Goal: Transaction & Acquisition: Purchase product/service

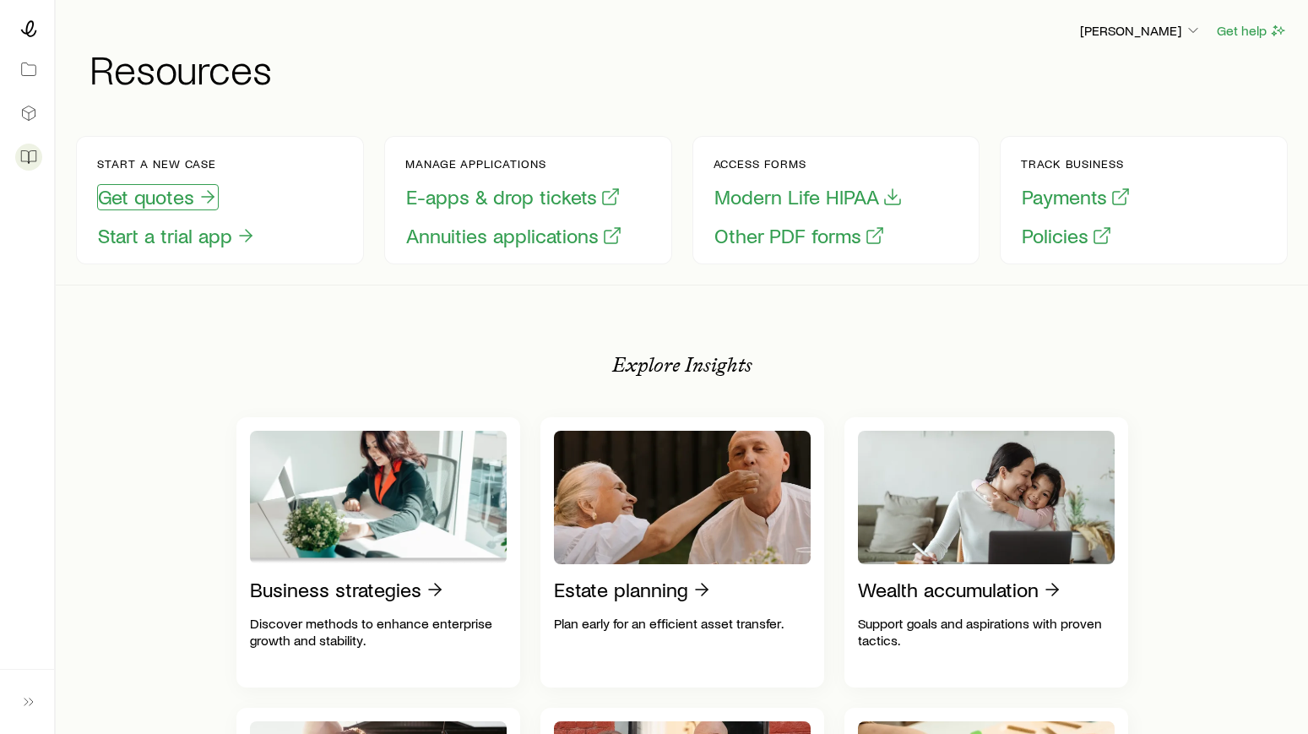
click at [193, 204] on button "Get quotes" at bounding box center [158, 197] width 122 height 26
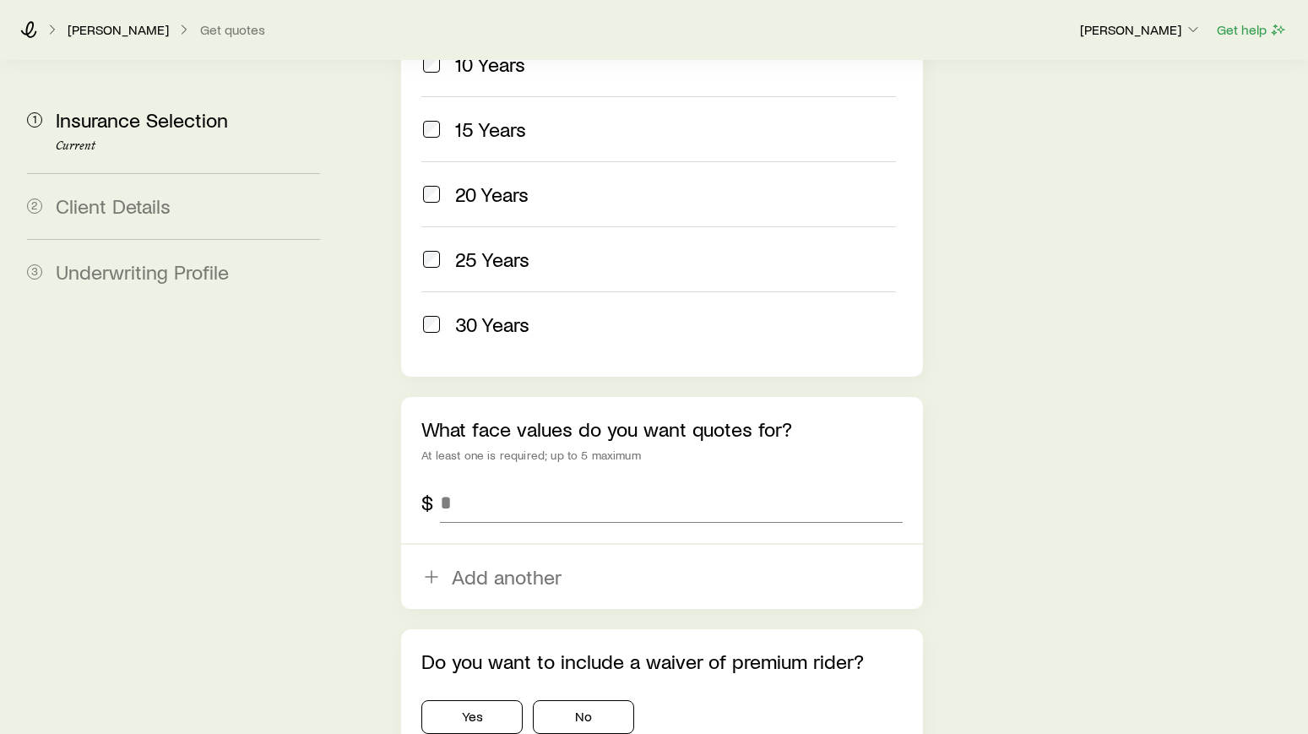
scroll to position [1008, 0]
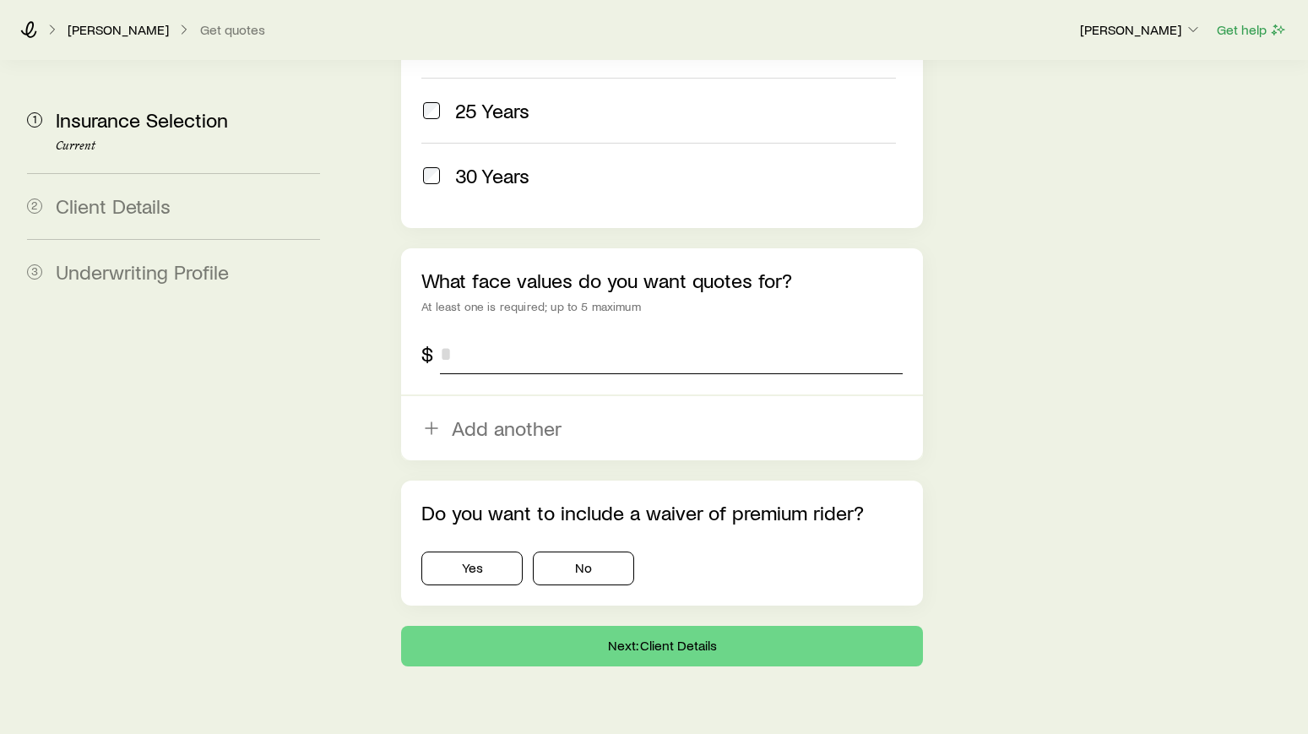
click at [447, 334] on input "tel" at bounding box center [671, 354] width 463 height 41
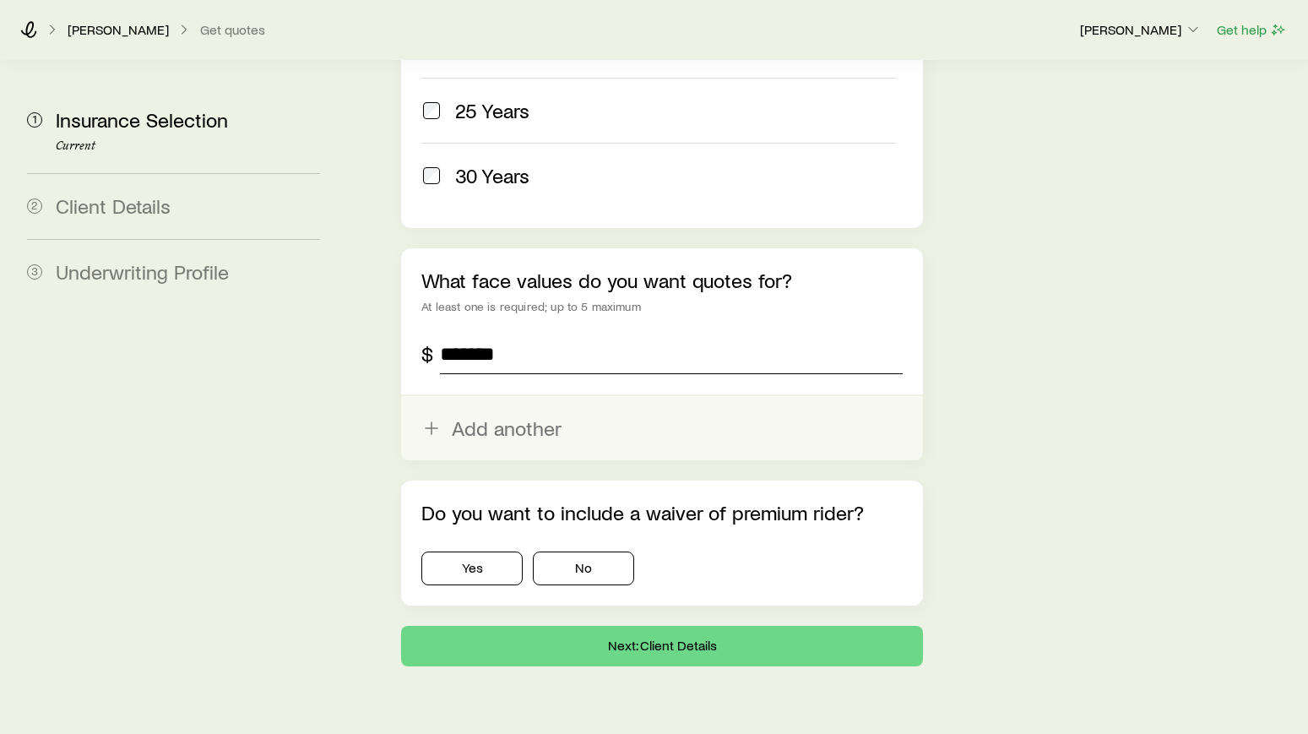
type input "*******"
click at [431, 428] on line "button" at bounding box center [432, 428] width 12 height 0
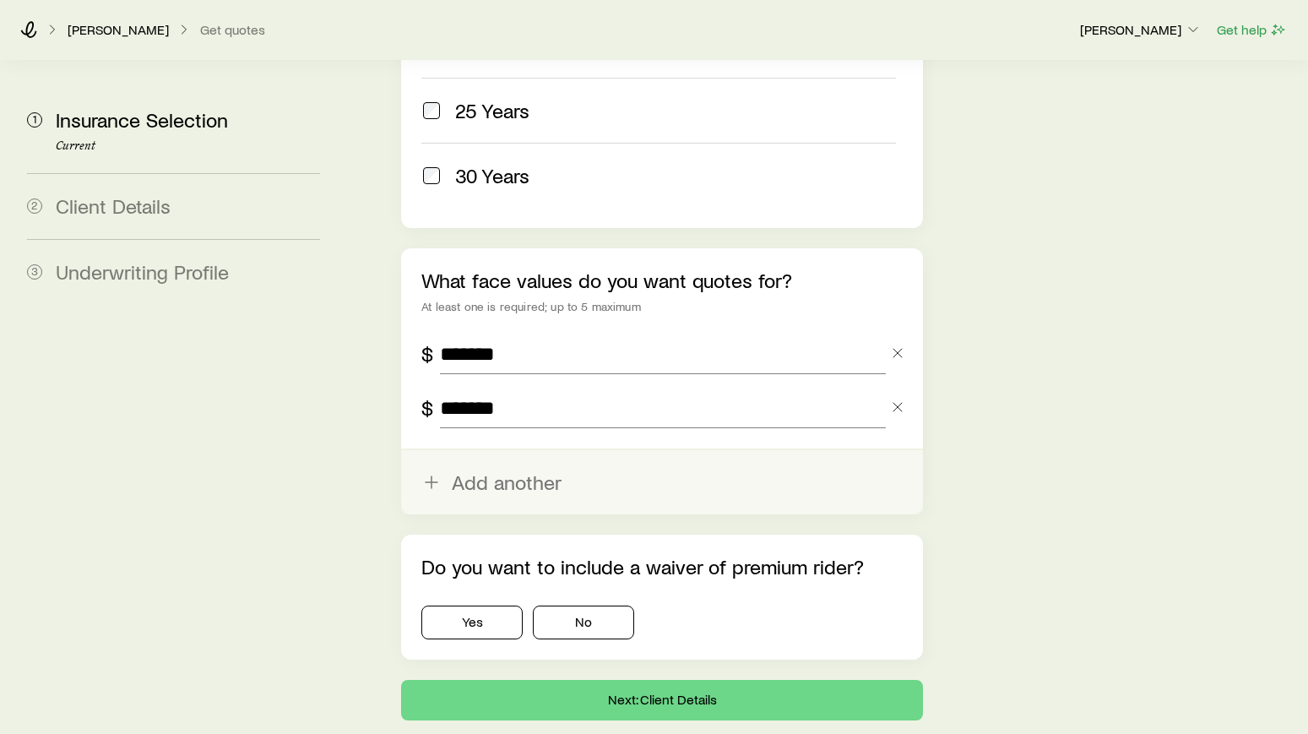
type input "*******"
click at [481, 450] on button "Add another" at bounding box center [662, 482] width 522 height 64
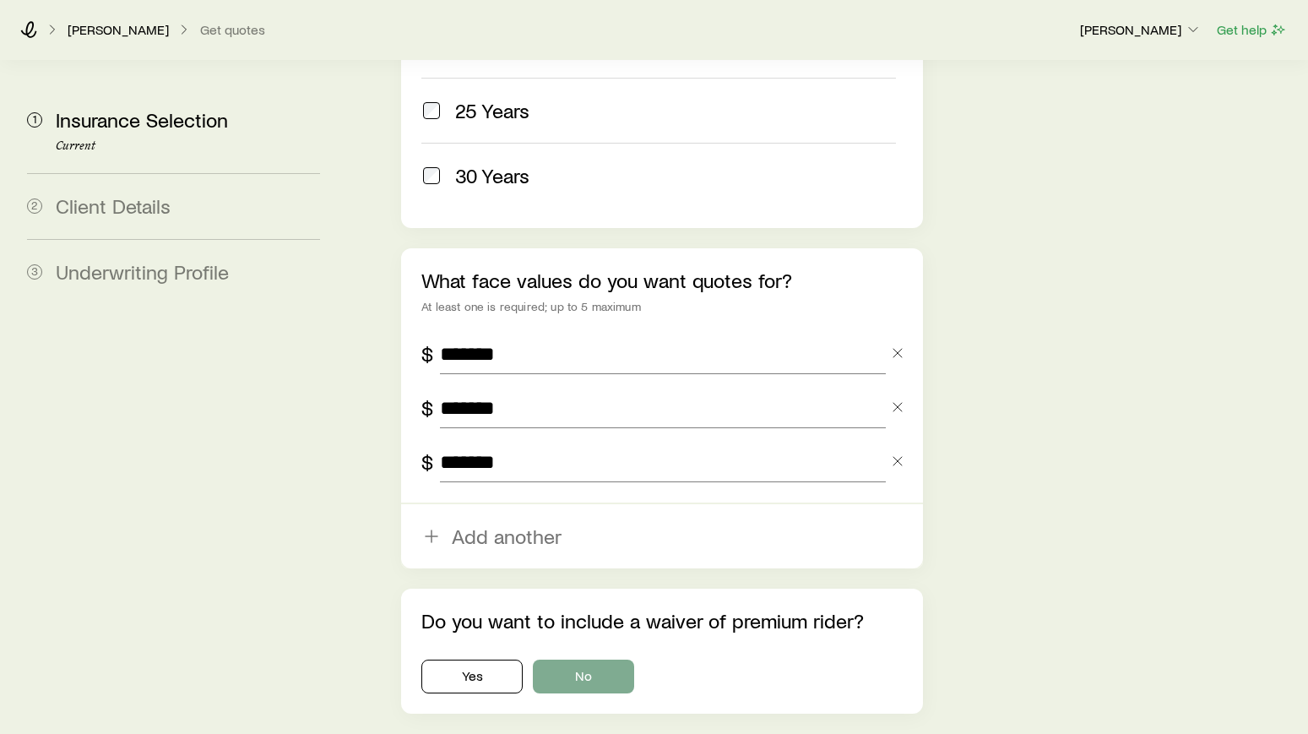
type input "*******"
click at [592, 660] on button "No" at bounding box center [583, 677] width 101 height 34
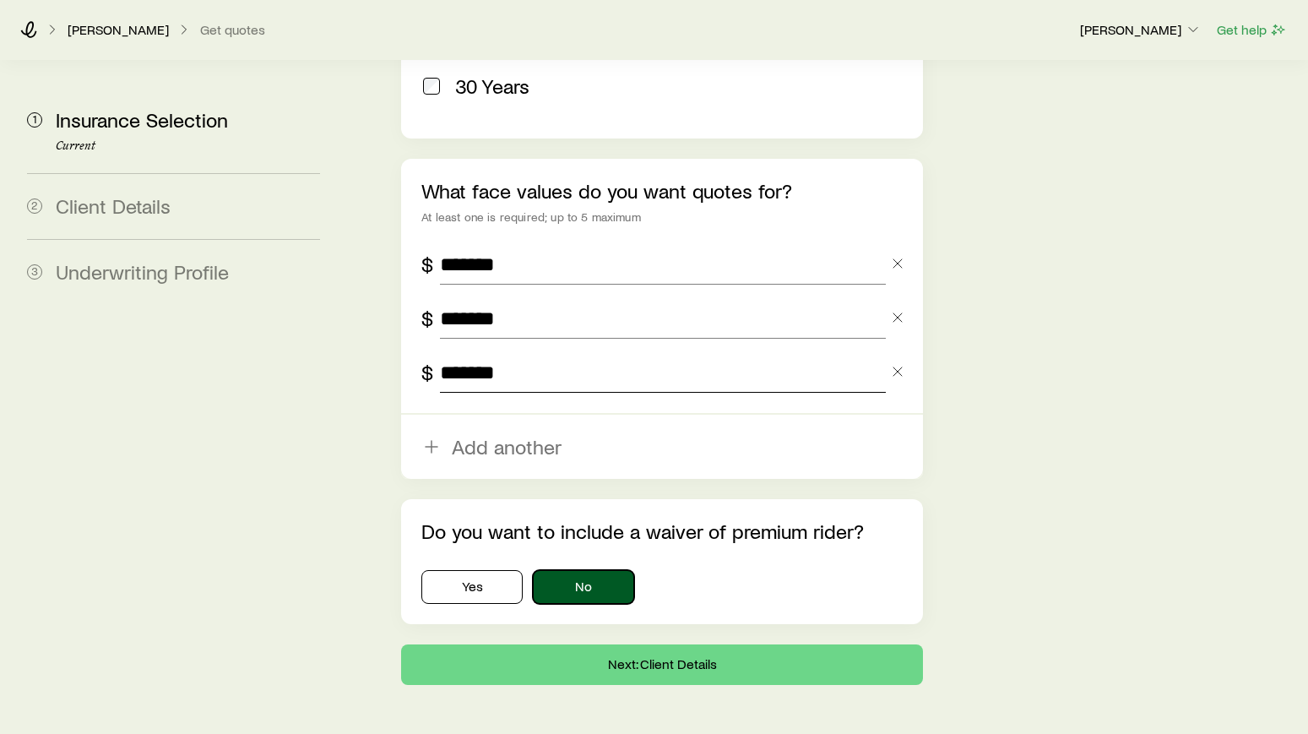
scroll to position [1116, 0]
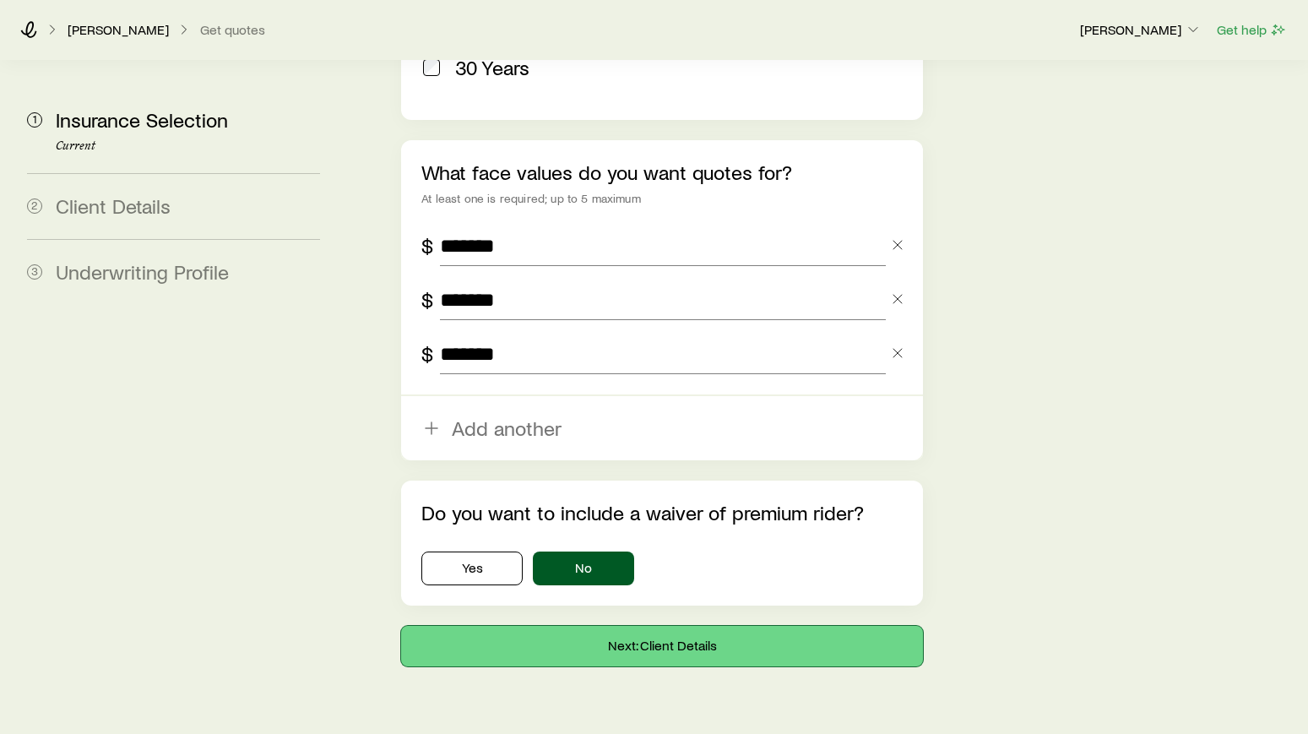
click at [681, 626] on button "Next: Client Details" at bounding box center [662, 646] width 522 height 41
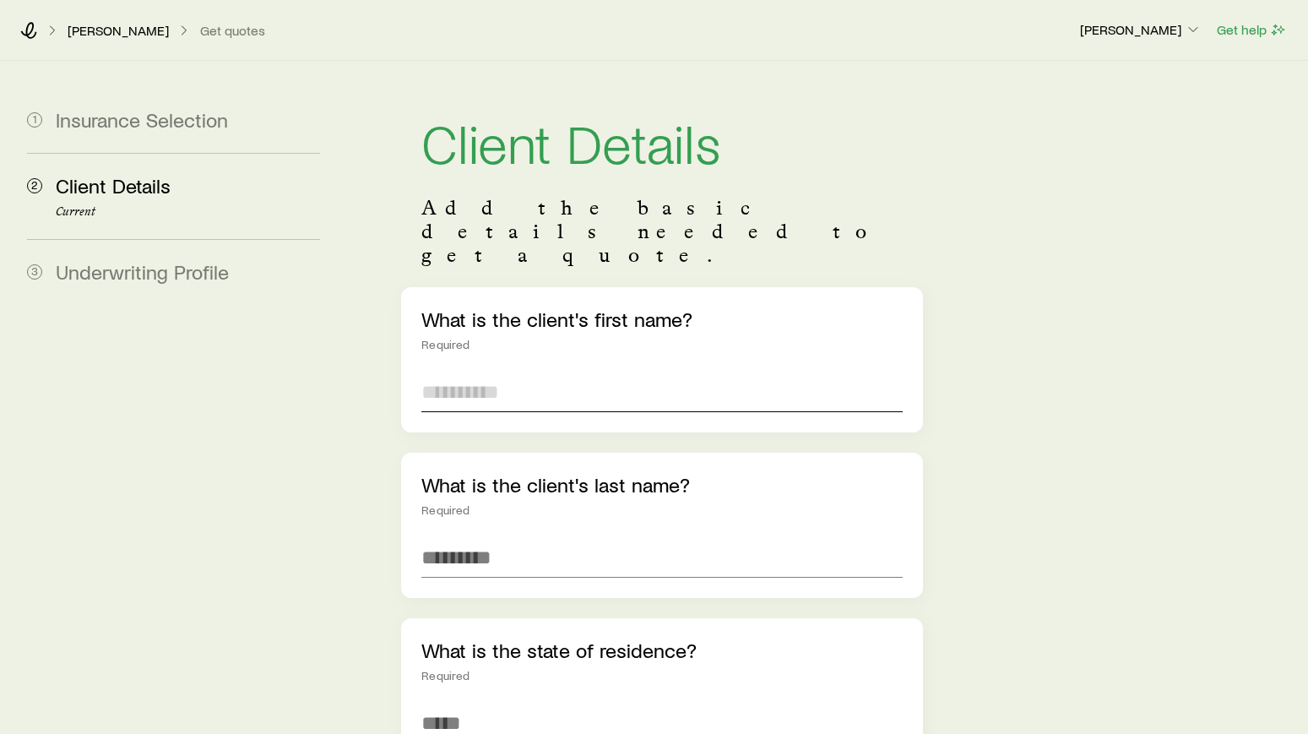
click at [538, 372] on input "text" at bounding box center [661, 392] width 481 height 41
type input "*"
click at [457, 537] on input "text" at bounding box center [661, 557] width 481 height 41
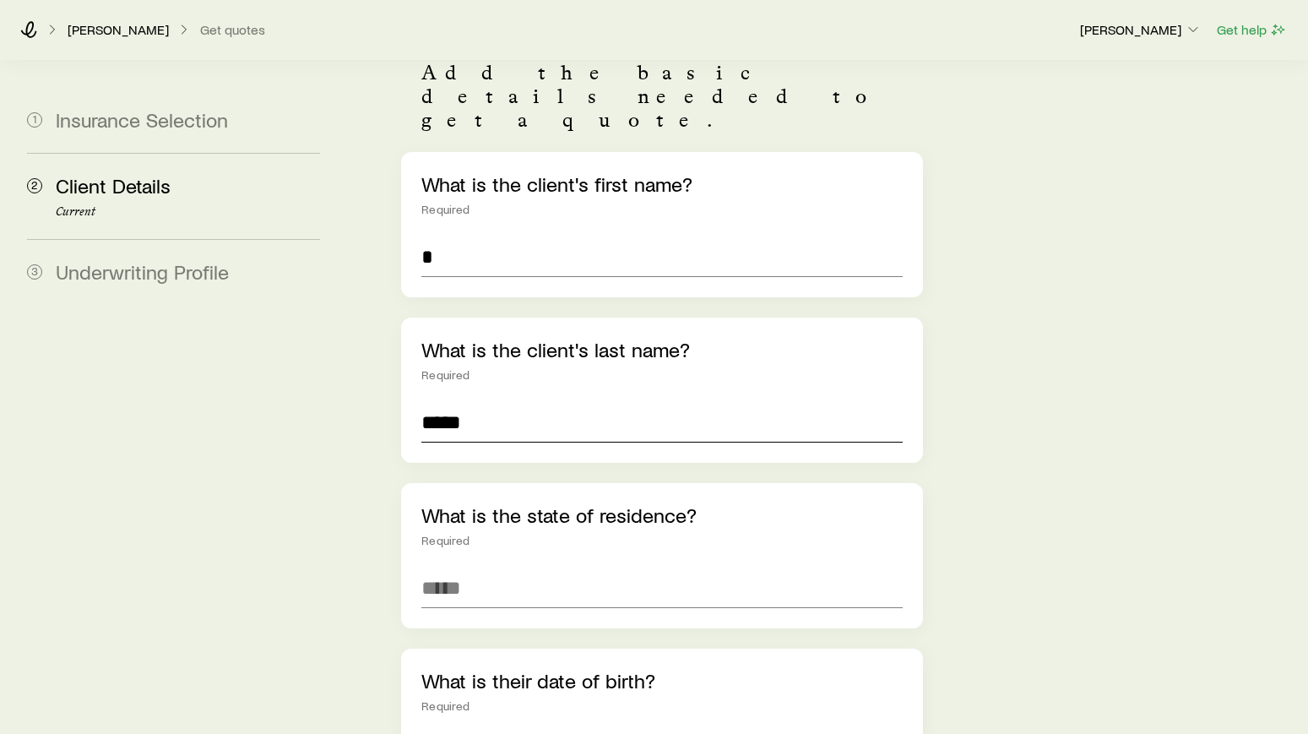
scroll to position [330, 0]
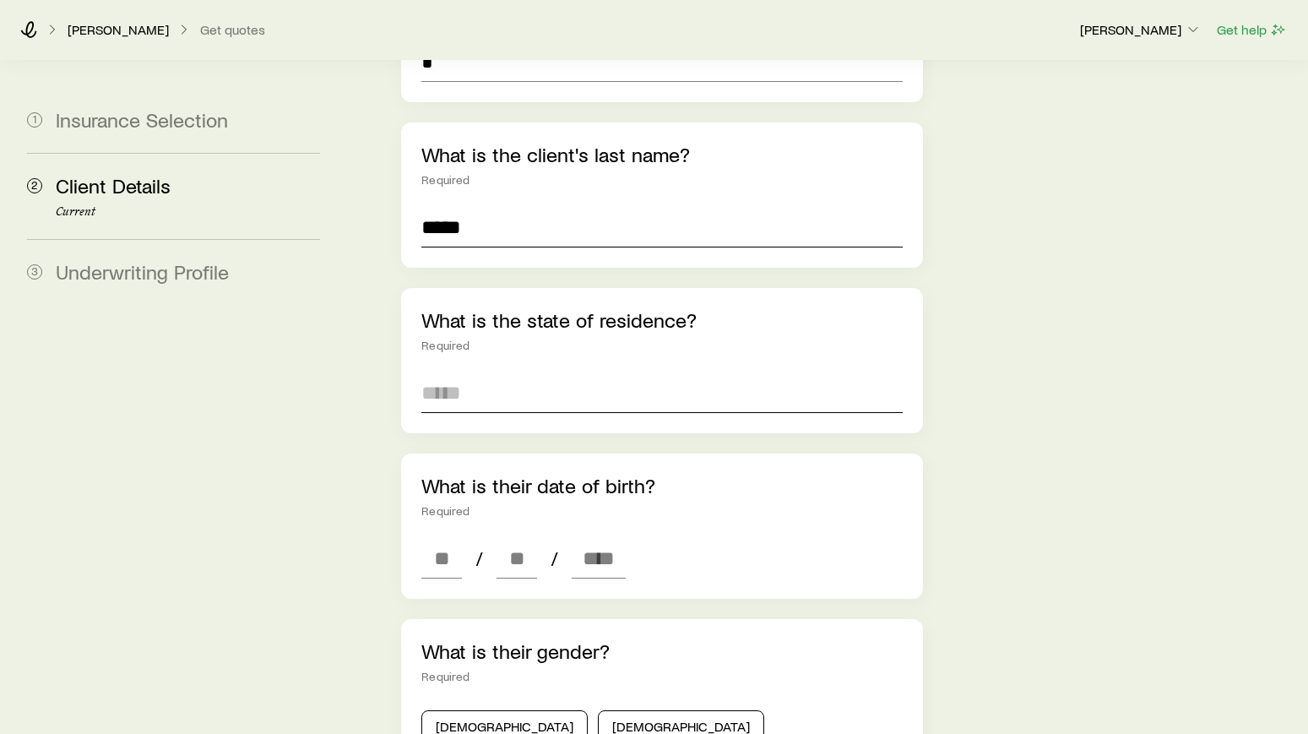
type input "*****"
click at [459, 372] on input at bounding box center [661, 392] width 481 height 41
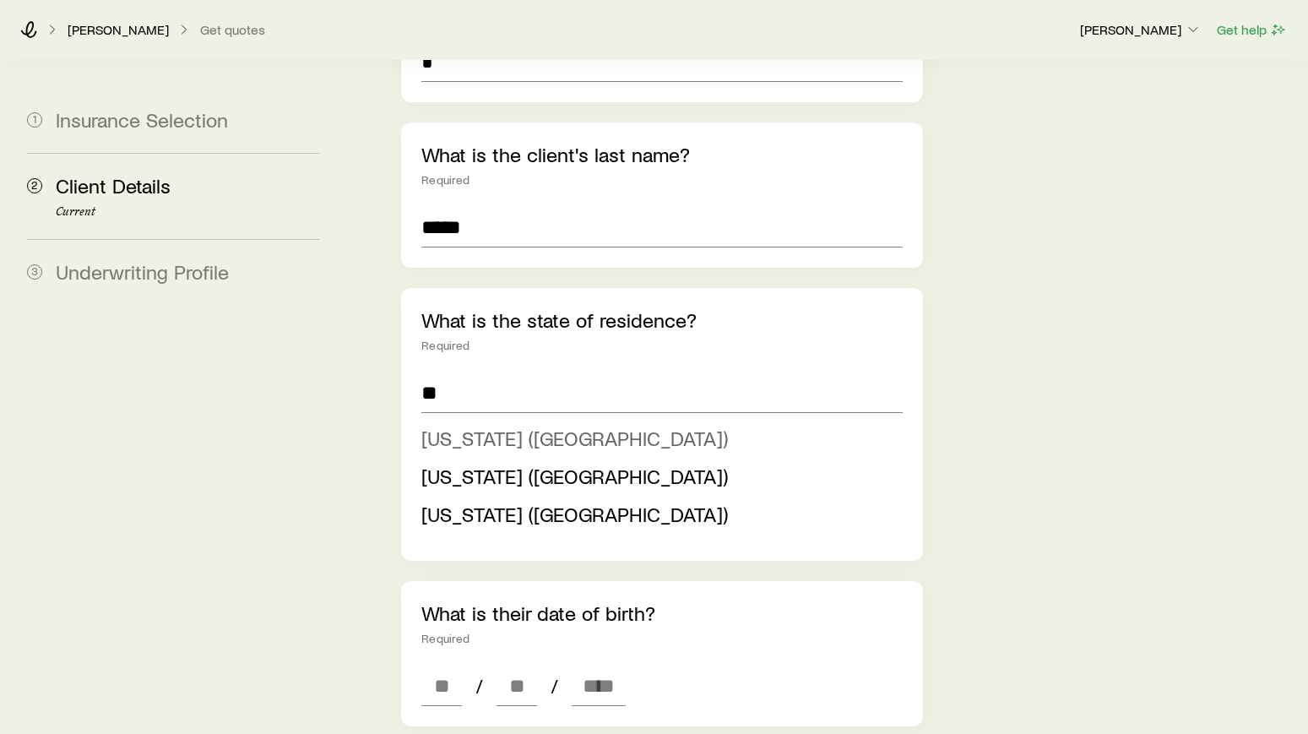
click at [473, 426] on span "[US_STATE] ([GEOGRAPHIC_DATA])" at bounding box center [574, 438] width 307 height 24
type input "**********"
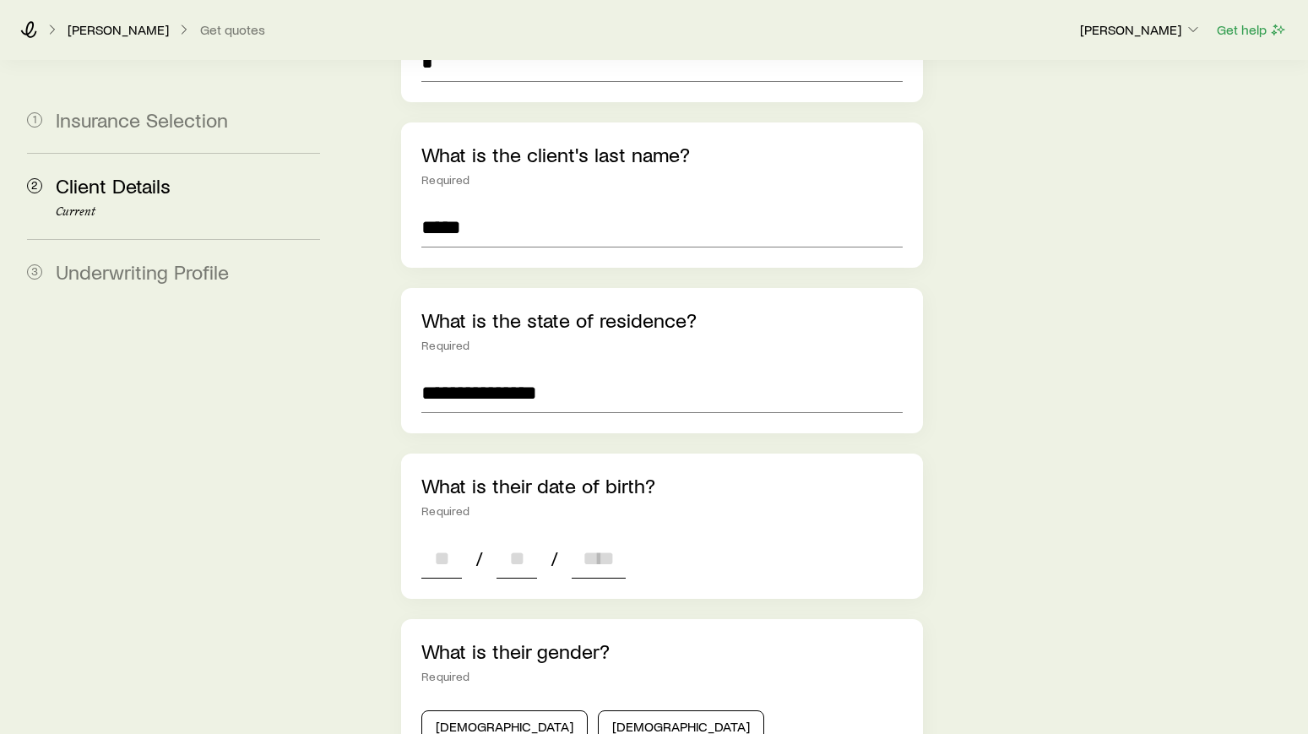
click at [442, 538] on input at bounding box center [441, 558] width 41 height 41
type input "**"
type input "****"
type input "*"
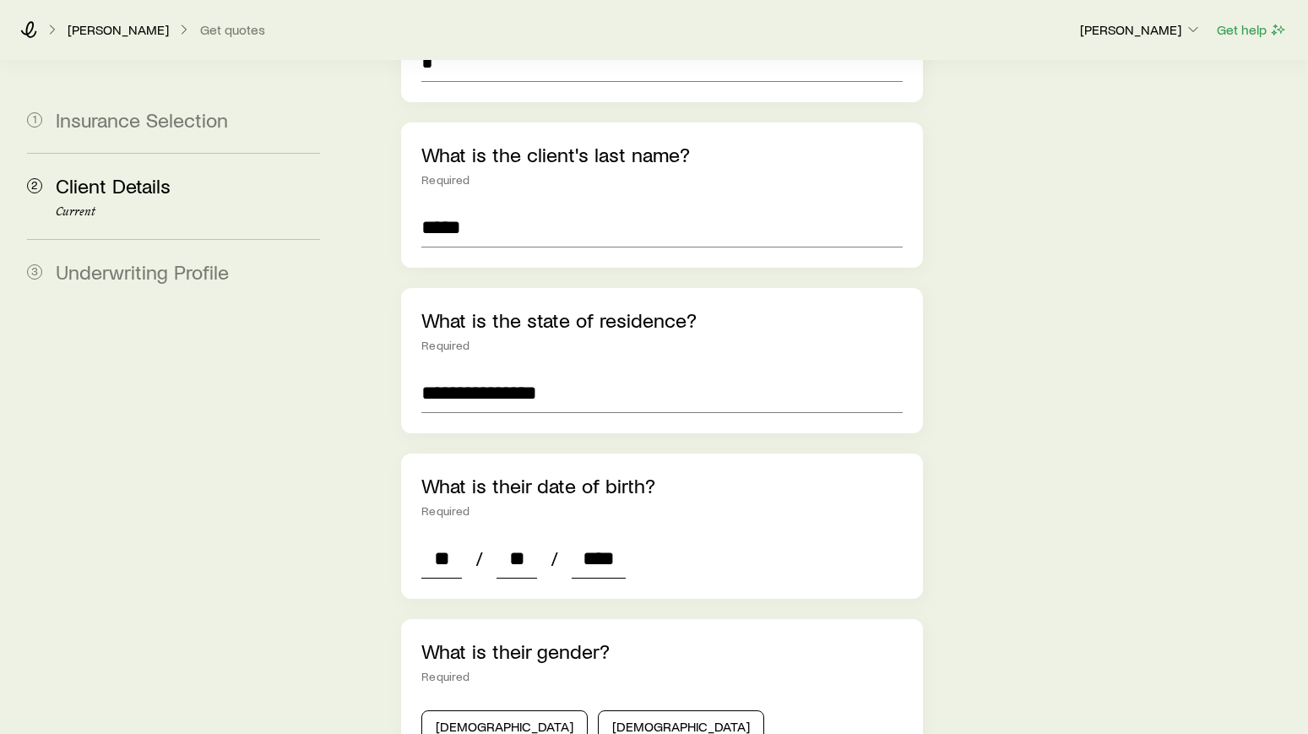
type input "*"
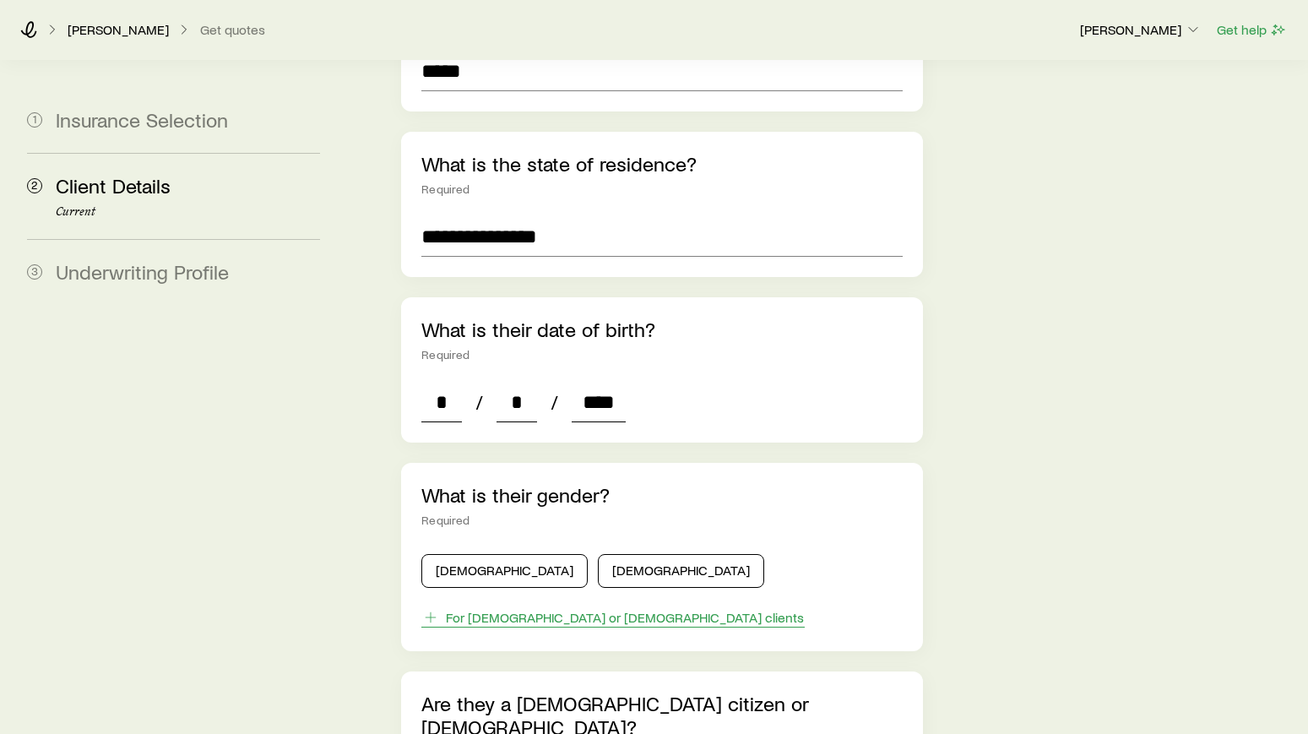
scroll to position [545, 0]
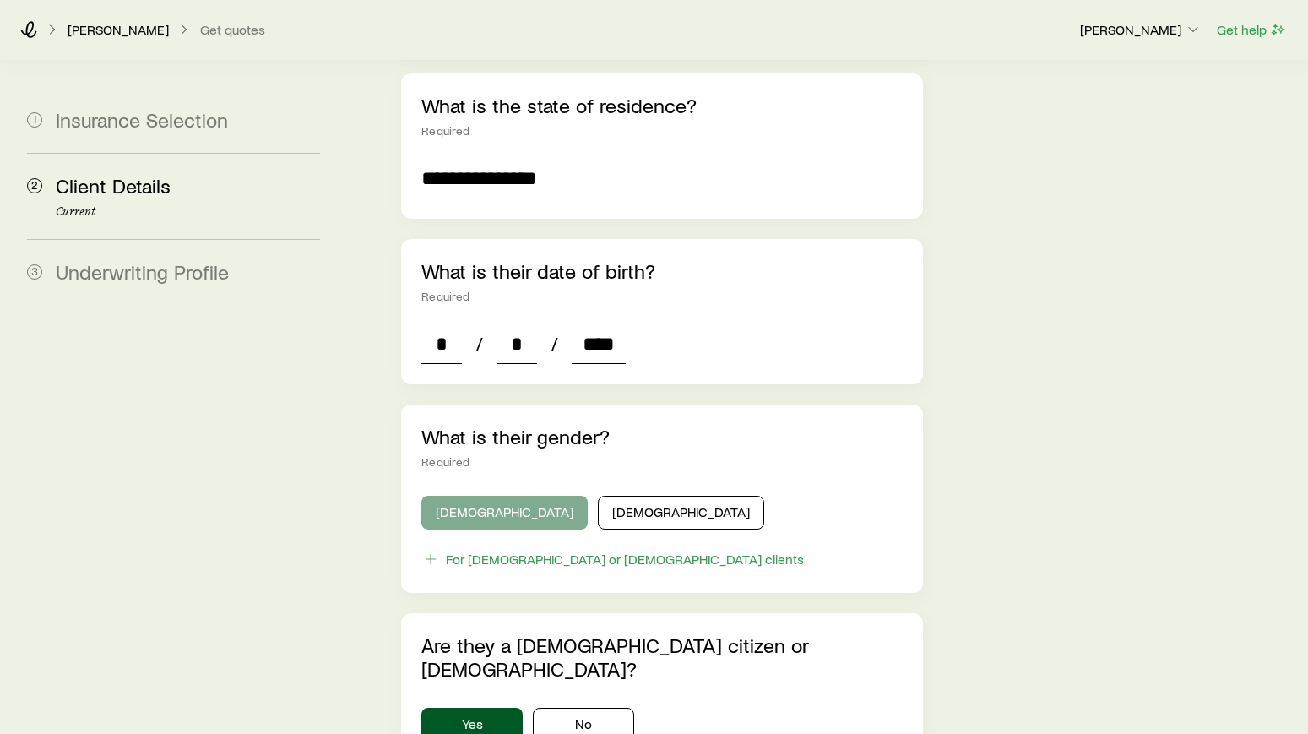
type input "****"
click at [464, 496] on button "[DEMOGRAPHIC_DATA]" at bounding box center [504, 513] width 166 height 34
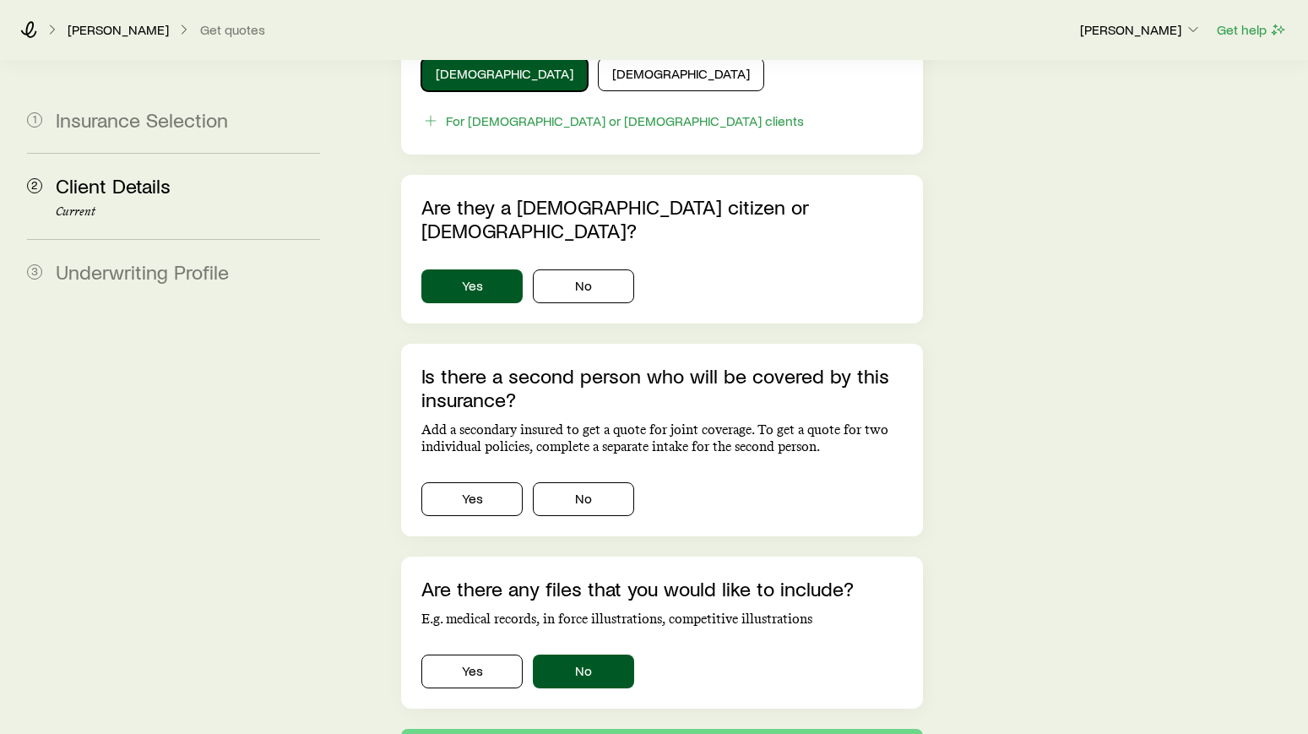
scroll to position [1040, 0]
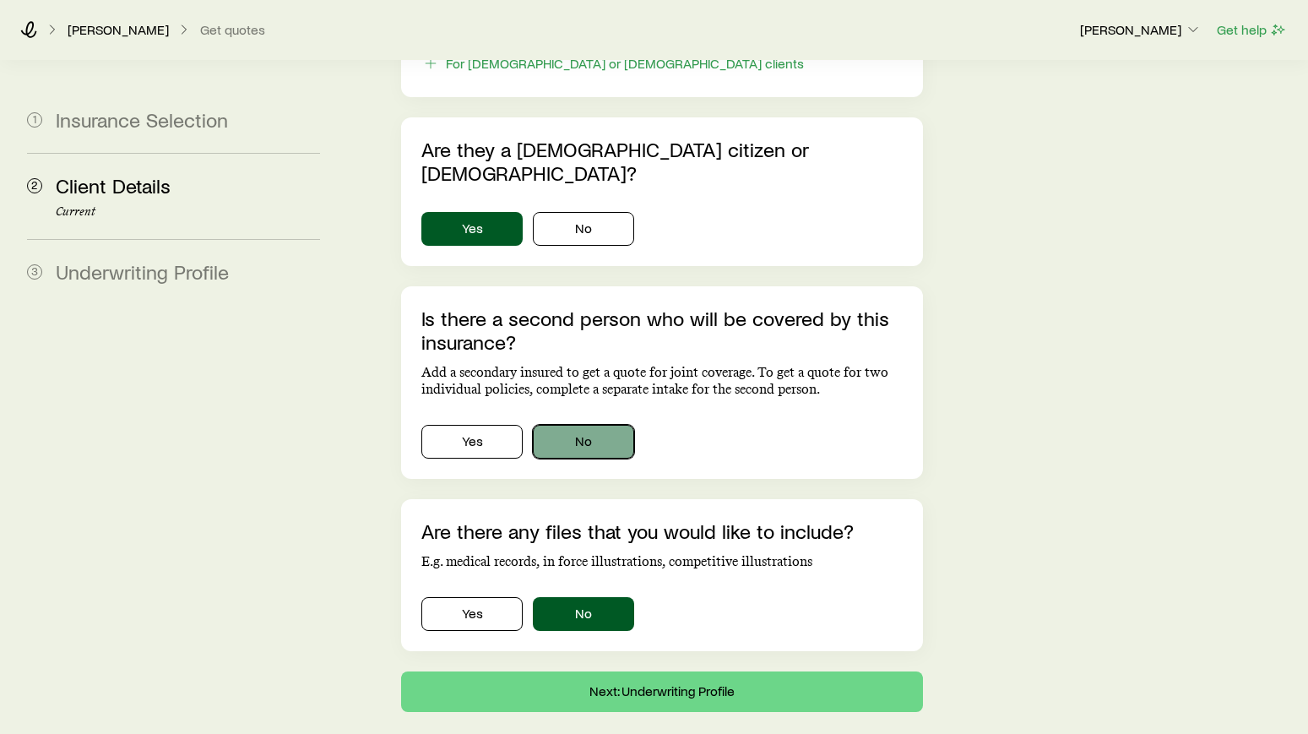
click at [568, 425] on button "No" at bounding box center [583, 442] width 101 height 34
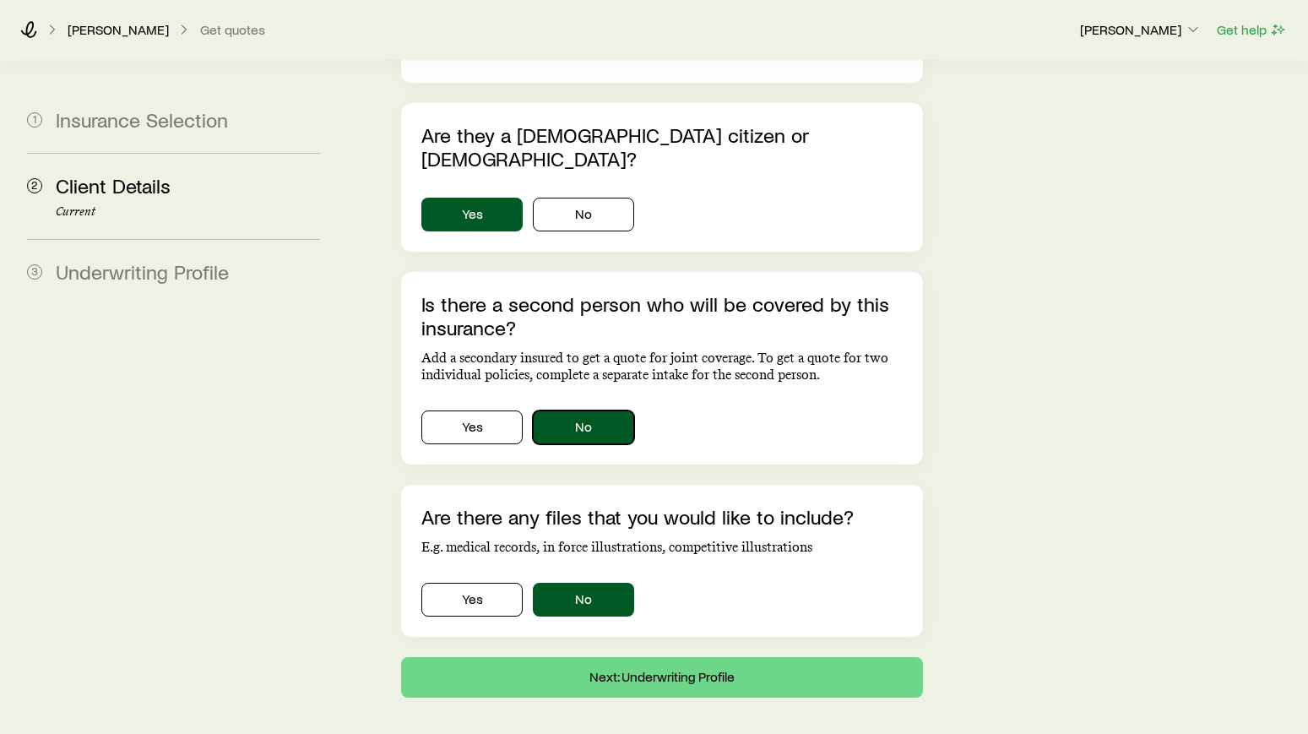
scroll to position [1062, 0]
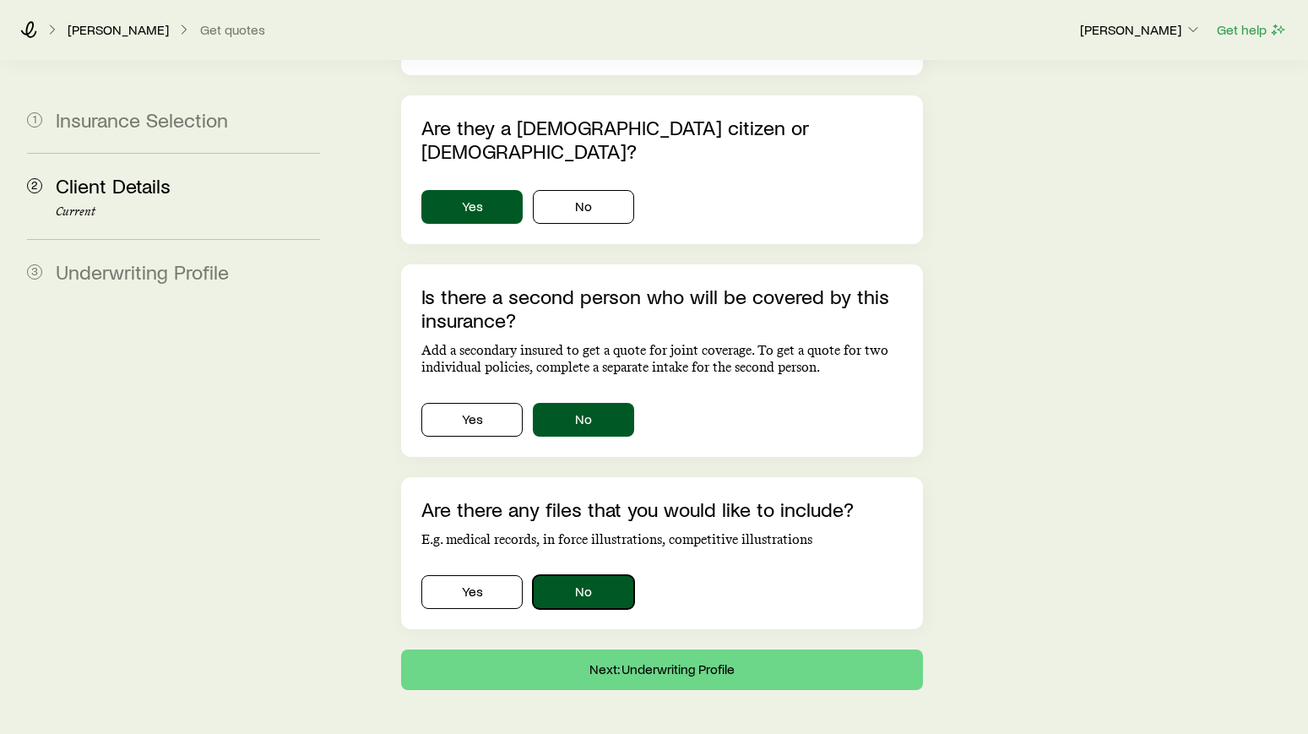
click at [600, 575] on button "No" at bounding box center [583, 592] width 101 height 34
click at [616, 649] on button "Next: Underwriting Profile" at bounding box center [662, 669] width 522 height 41
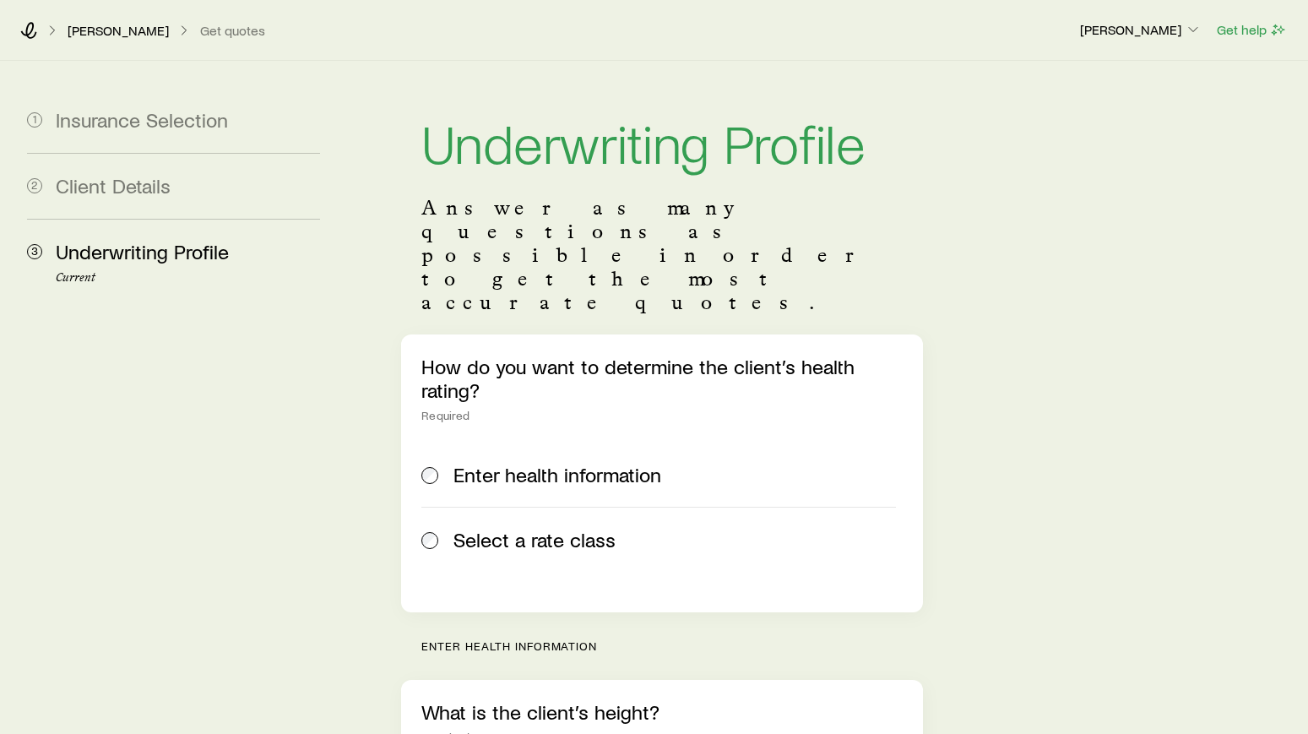
click at [105, 35] on p "[PERSON_NAME]" at bounding box center [118, 30] width 101 height 17
click at [5, 35] on div "[PERSON_NAME] Get quotes [PERSON_NAME] Get help" at bounding box center [654, 30] width 1308 height 61
click at [30, 30] on icon at bounding box center [28, 30] width 17 height 17
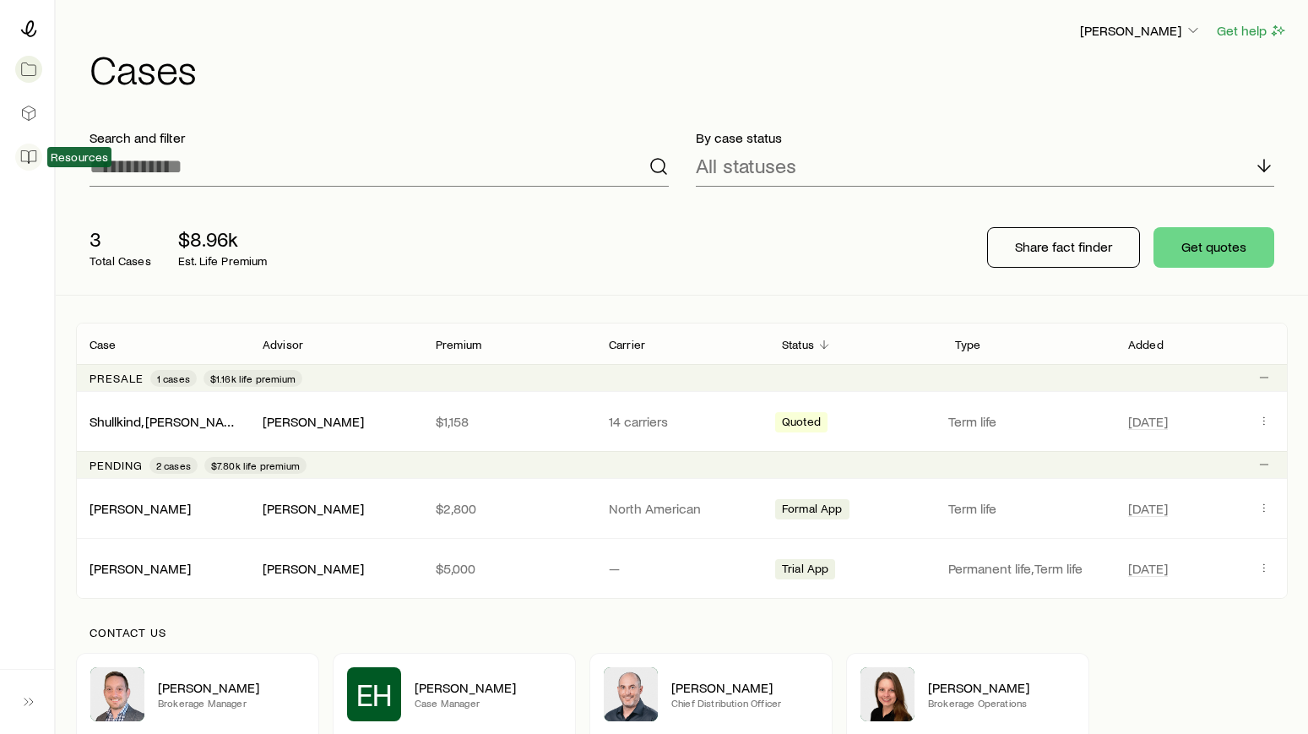
click at [26, 160] on icon at bounding box center [28, 157] width 17 height 17
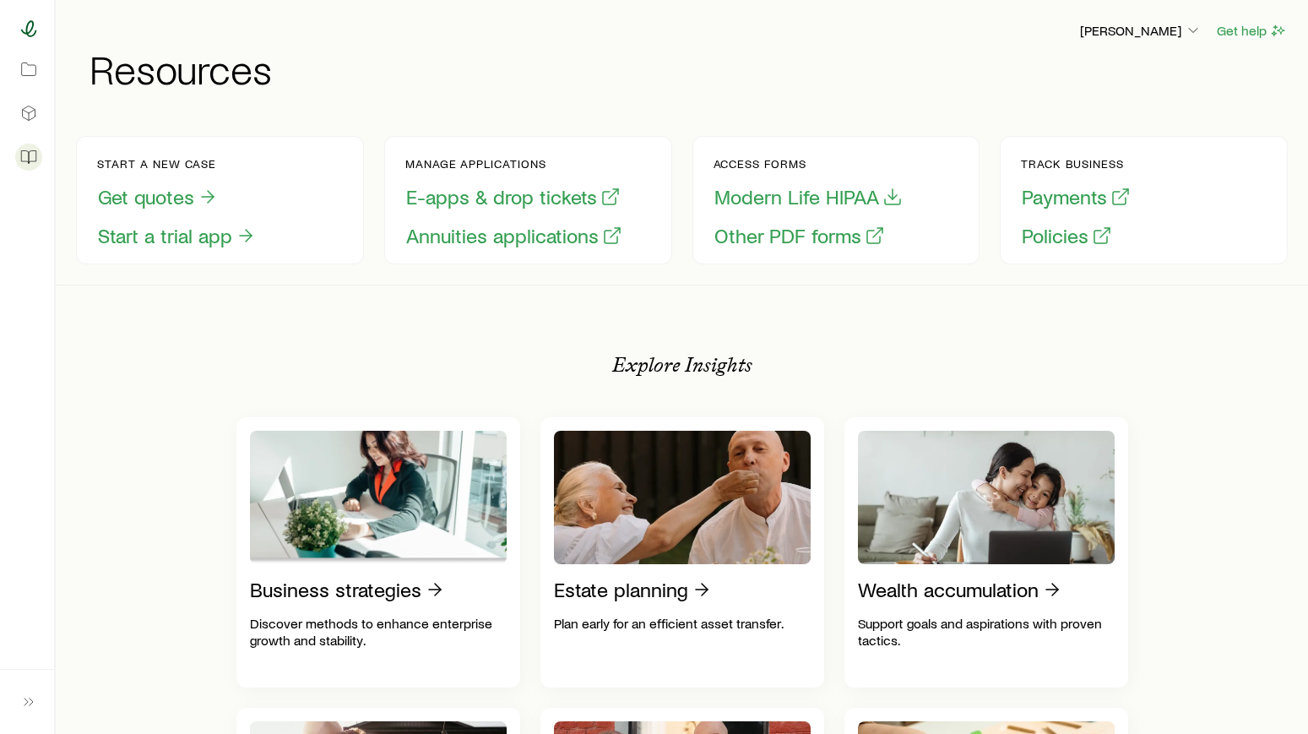
click at [26, 35] on icon at bounding box center [28, 28] width 17 height 17
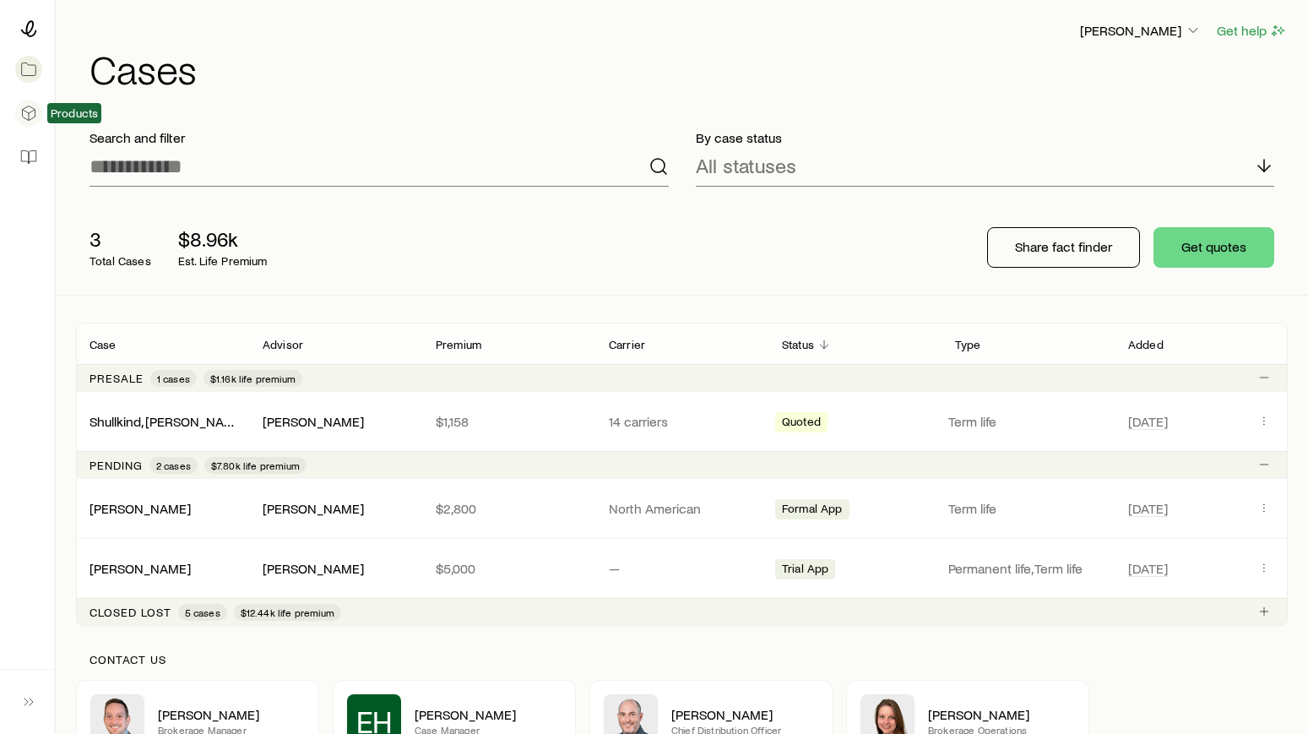
click at [39, 106] on link at bounding box center [27, 113] width 27 height 37
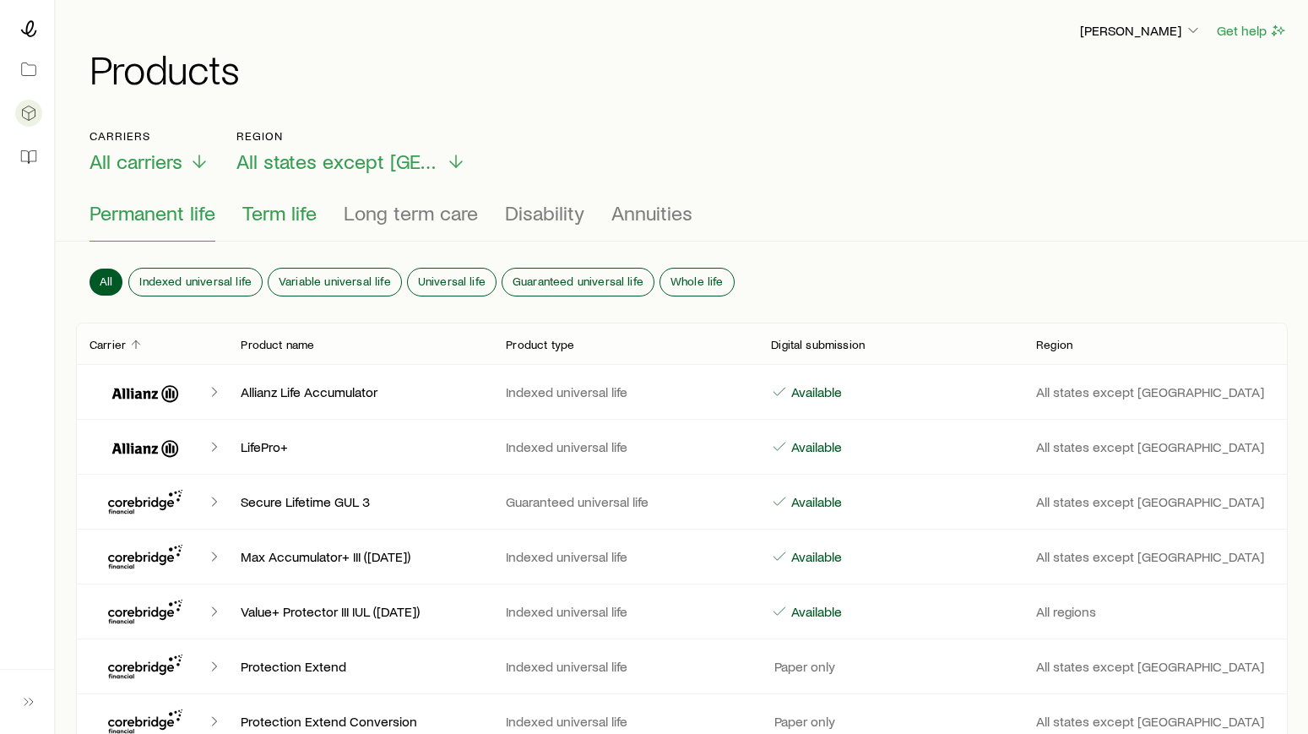
click at [274, 213] on span "Term life" at bounding box center [279, 213] width 74 height 24
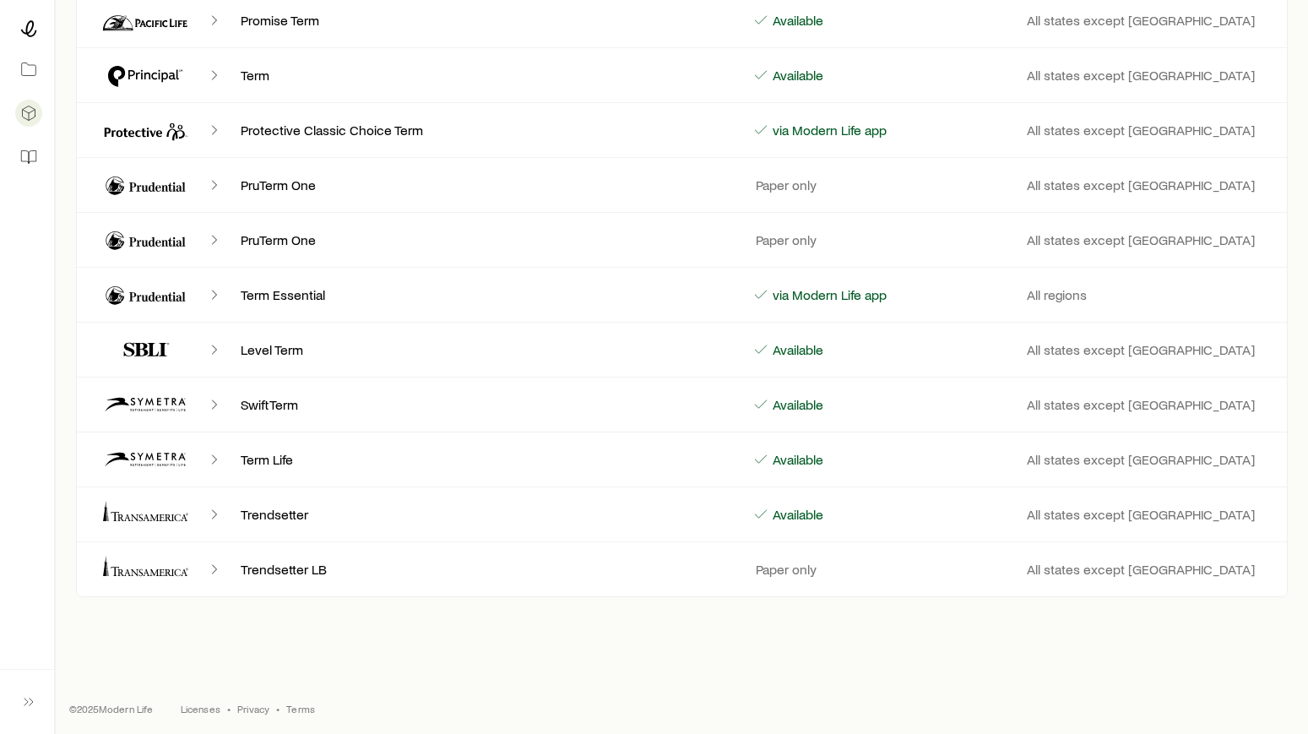
scroll to position [1530, 0]
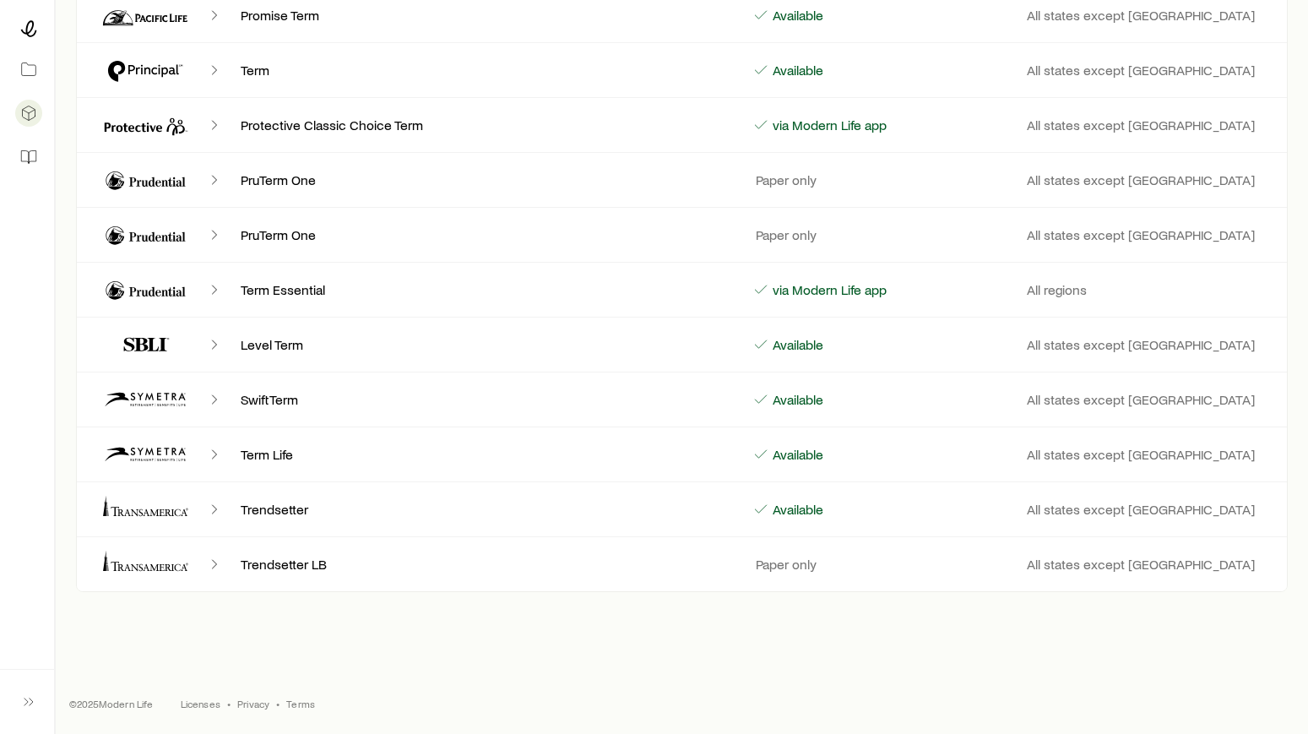
click at [152, 457] on icon "Client cases" at bounding box center [145, 454] width 101 height 41
click at [800, 459] on p "Available" at bounding box center [796, 454] width 54 height 17
click at [1105, 454] on p "All states except [GEOGRAPHIC_DATA]" at bounding box center [1150, 454] width 247 height 17
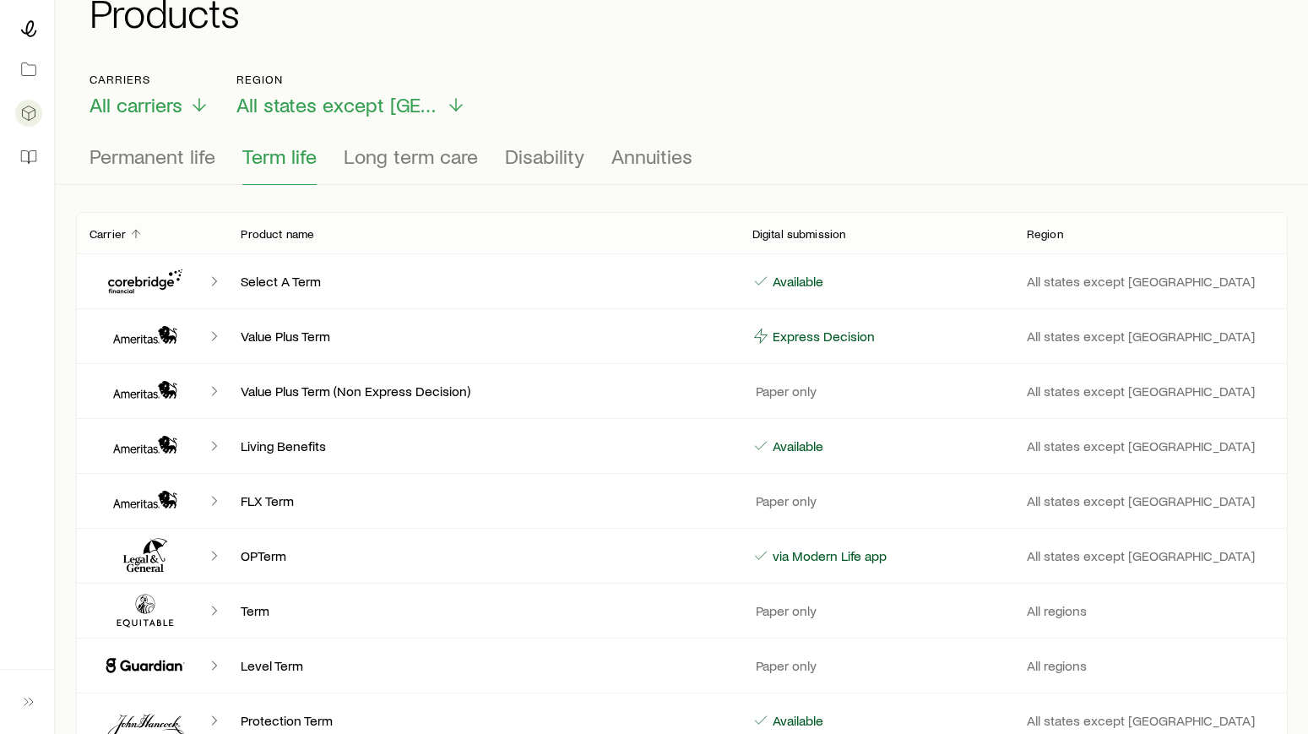
scroll to position [0, 0]
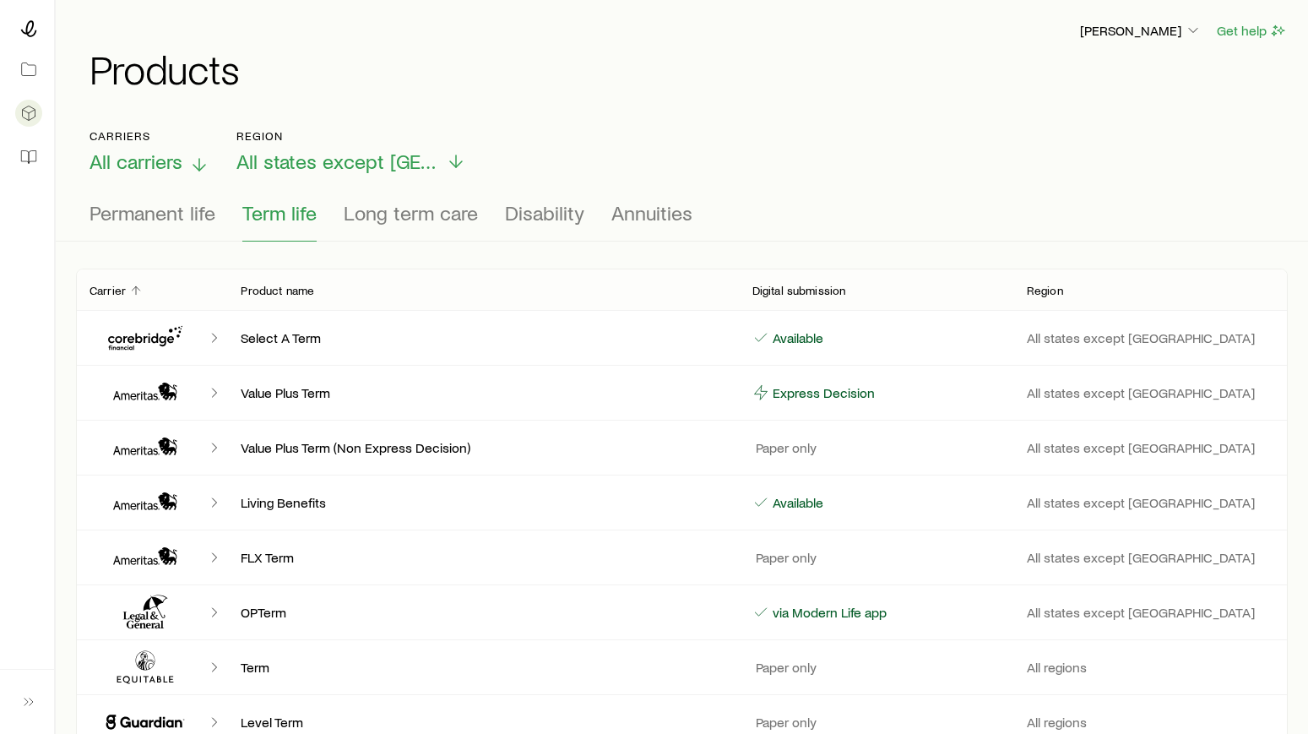
click at [136, 156] on span "All carriers" at bounding box center [136, 161] width 93 height 24
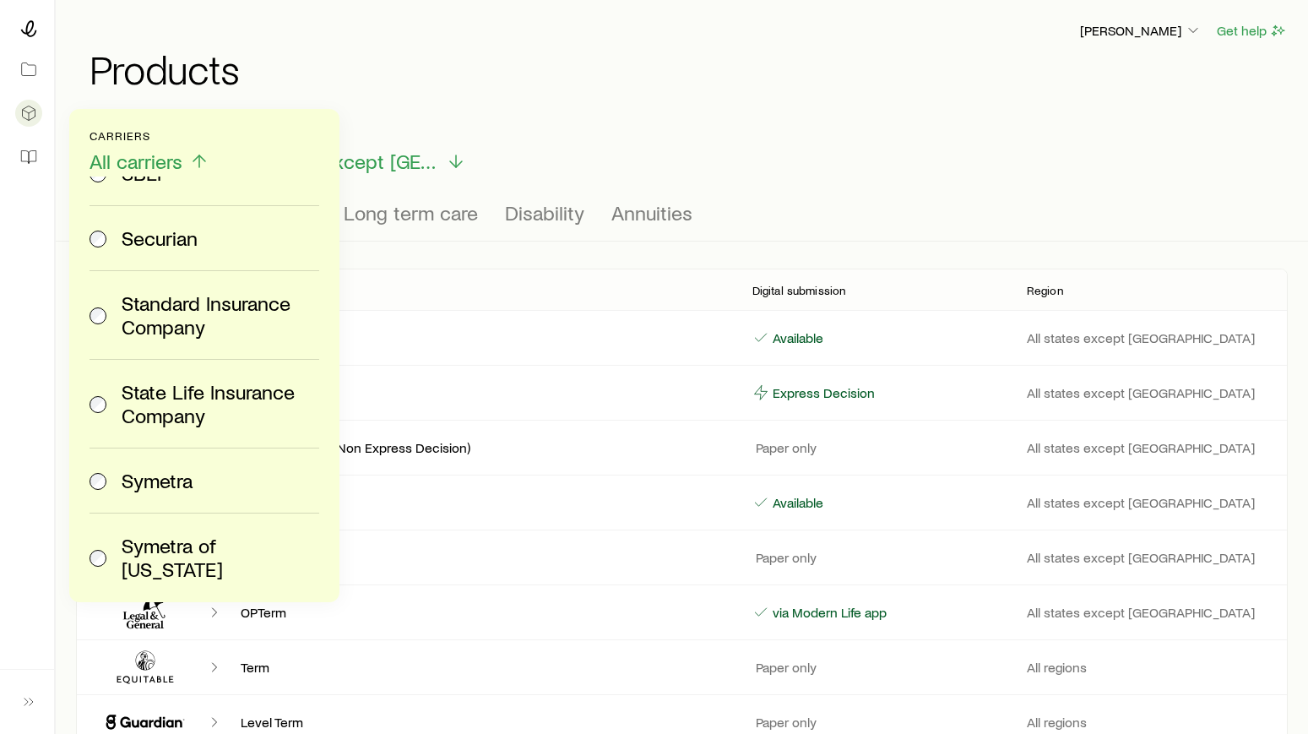
scroll to position [4024, 0]
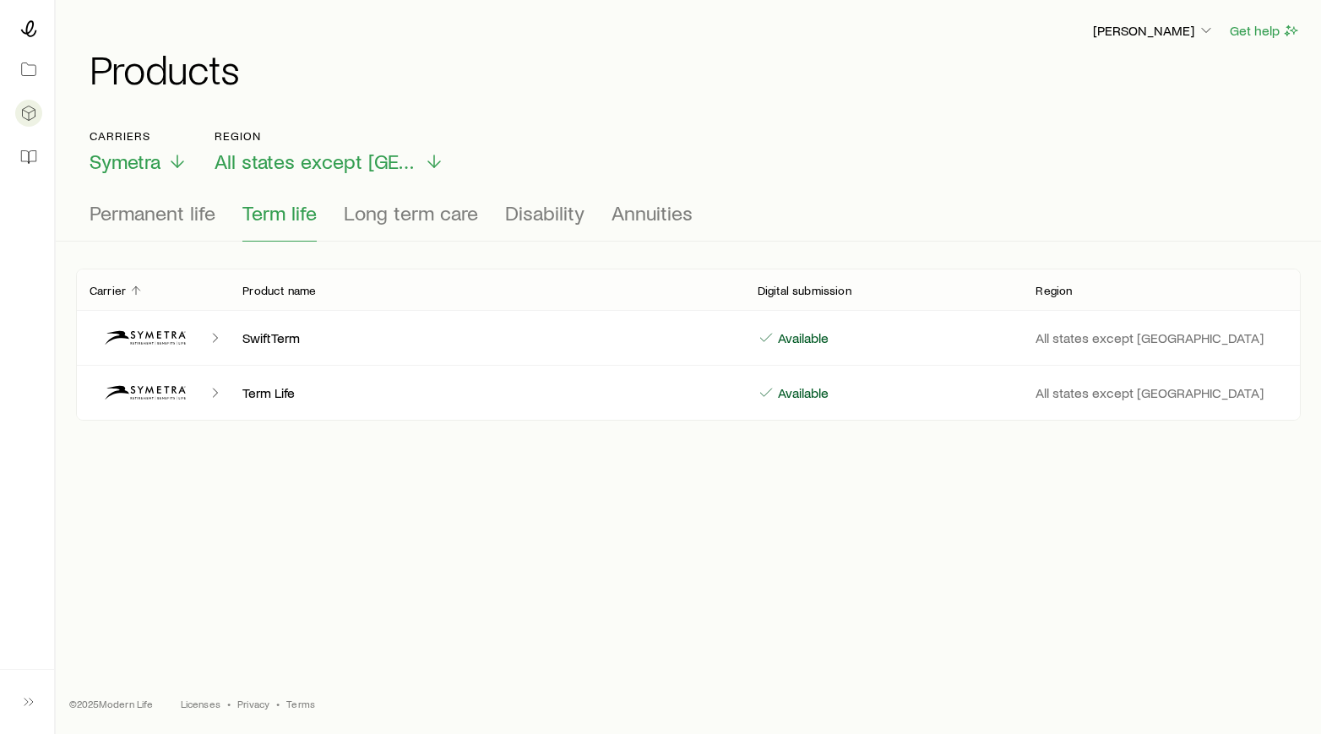
click at [261, 340] on p "SwiftTerm" at bounding box center [486, 337] width 488 height 17
click at [160, 160] on span "Symetra" at bounding box center [125, 161] width 71 height 24
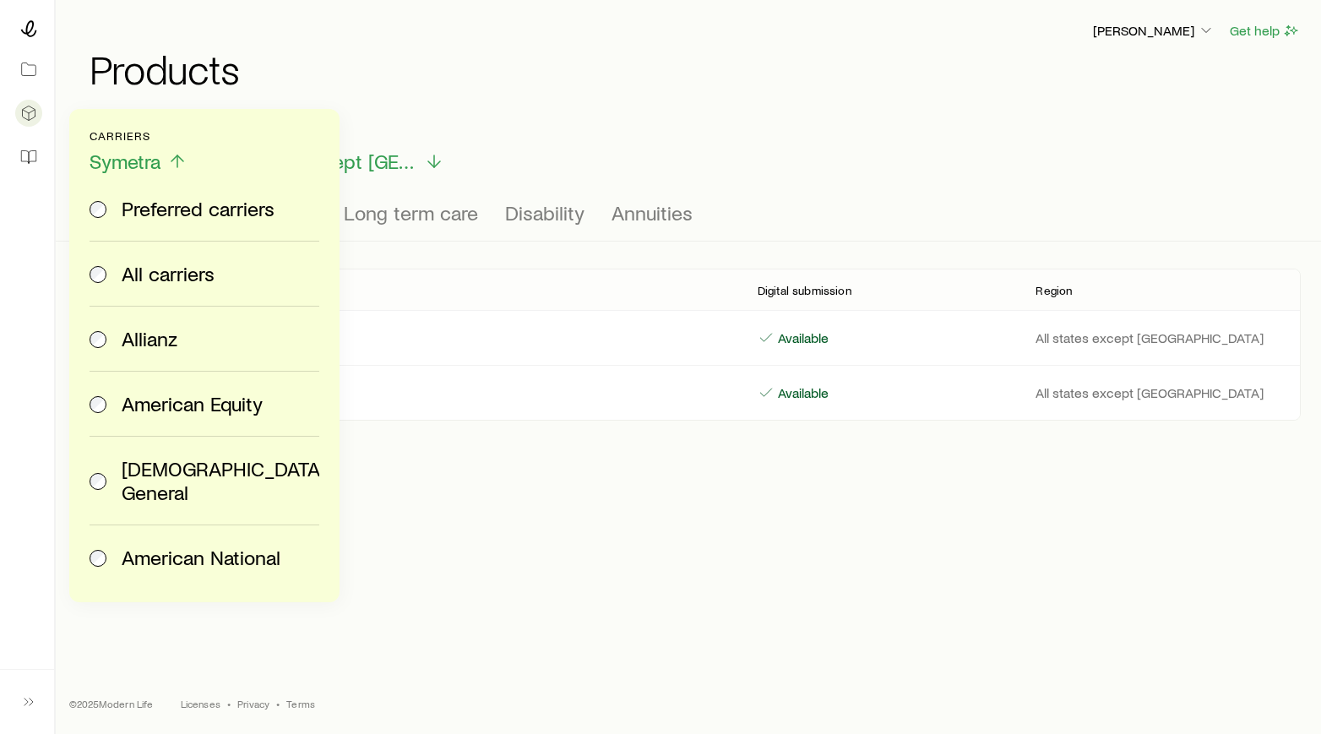
drag, startPoint x: 499, startPoint y: 149, endPoint x: 428, endPoint y: 169, distance: 73.5
click at [500, 149] on div "Carriers Symetra Preferred carriers All carriers Allianz American Equity [DEMOG…" at bounding box center [688, 151] width 1197 height 45
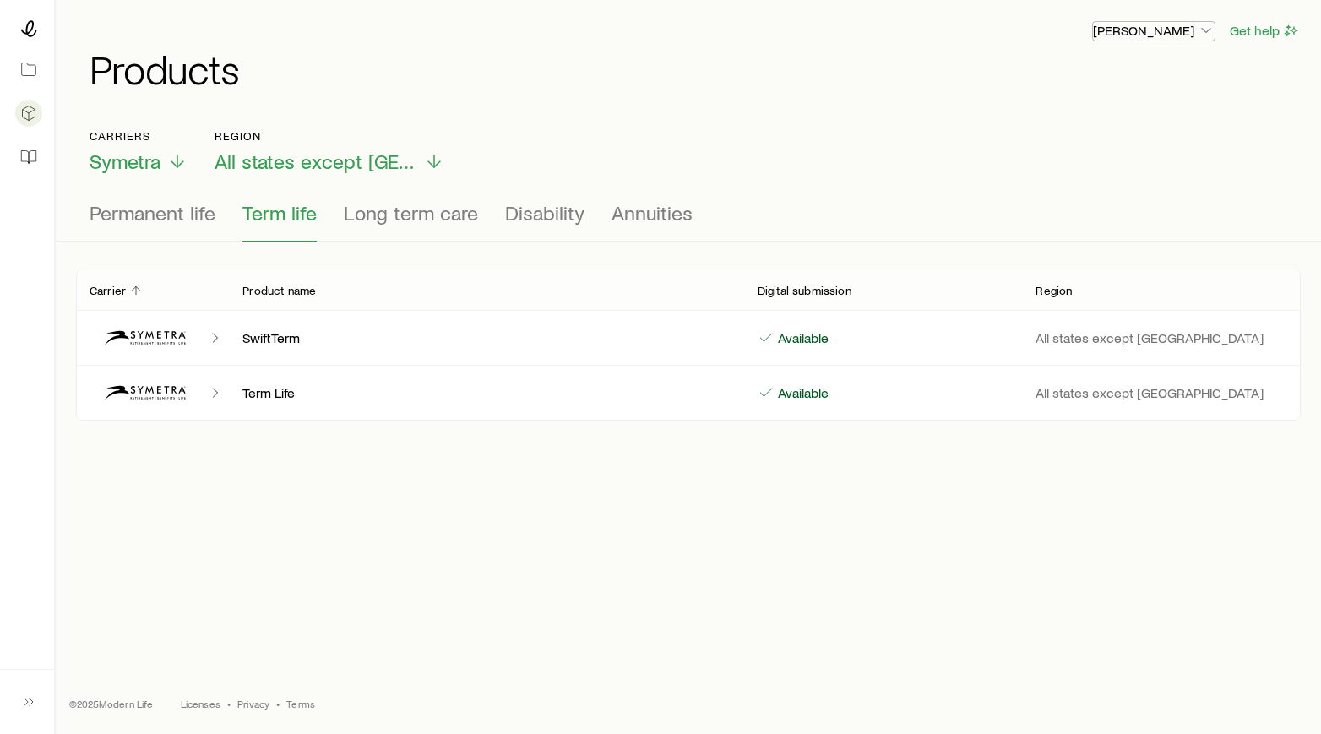
click at [1140, 30] on p "[PERSON_NAME]" at bounding box center [1154, 30] width 122 height 17
click at [739, 116] on div "[PERSON_NAME] Get help Products Carriers Symetra Region All states except [GEOG…" at bounding box center [688, 309] width 1265 height 619
click at [30, 70] on icon at bounding box center [28, 69] width 17 height 17
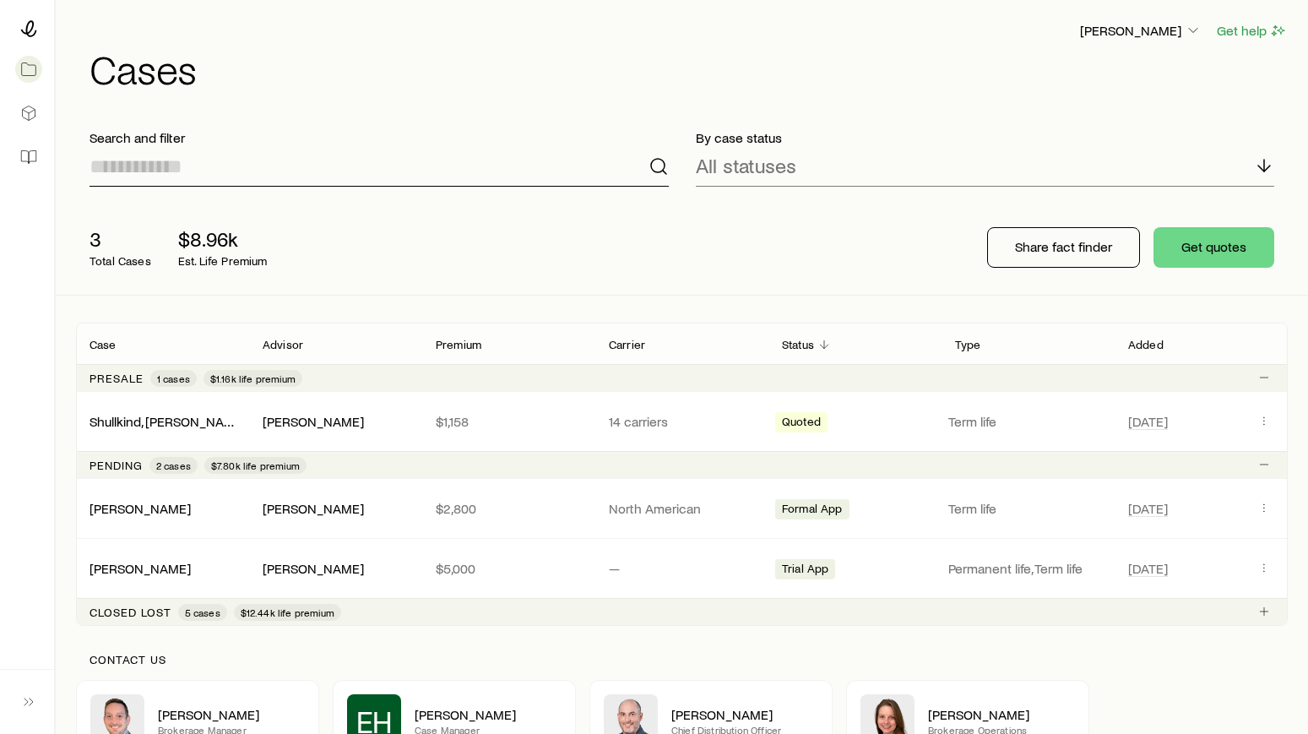
click at [149, 177] on input at bounding box center [379, 166] width 579 height 41
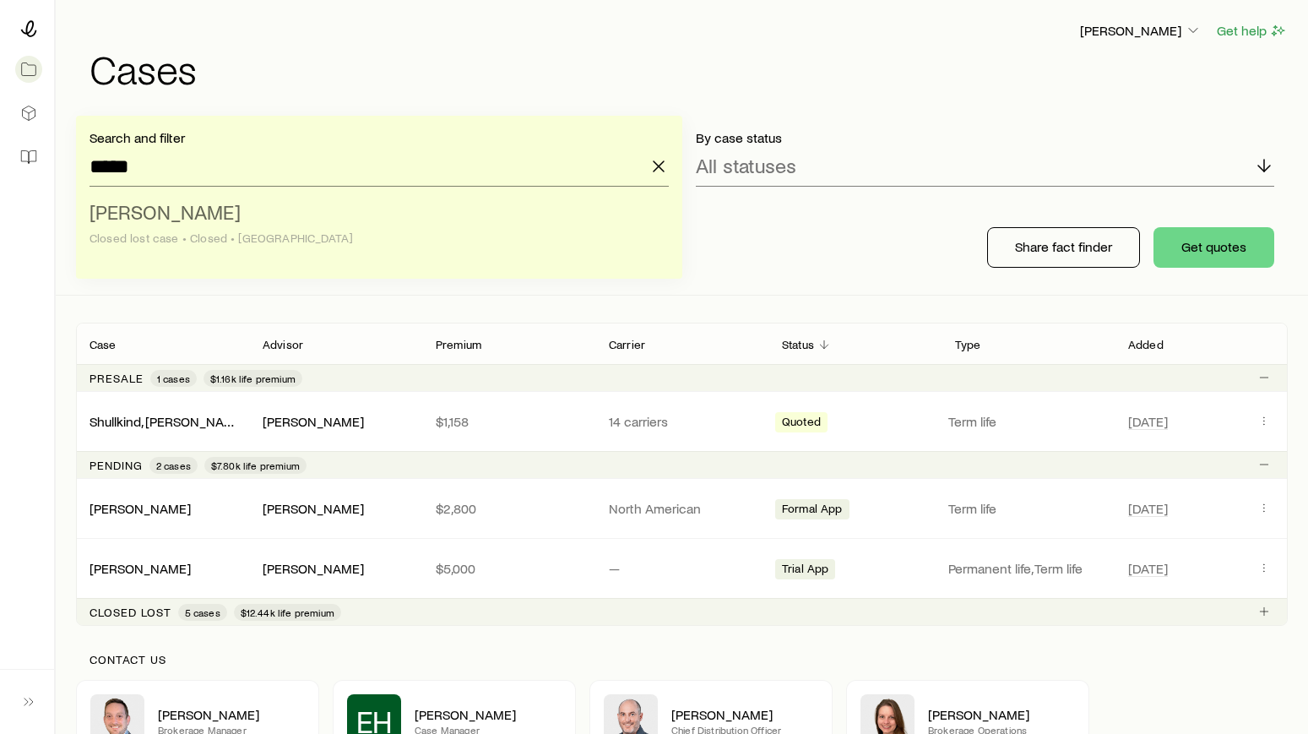
click at [119, 204] on span "[PERSON_NAME]" at bounding box center [165, 211] width 151 height 24
type input "**********"
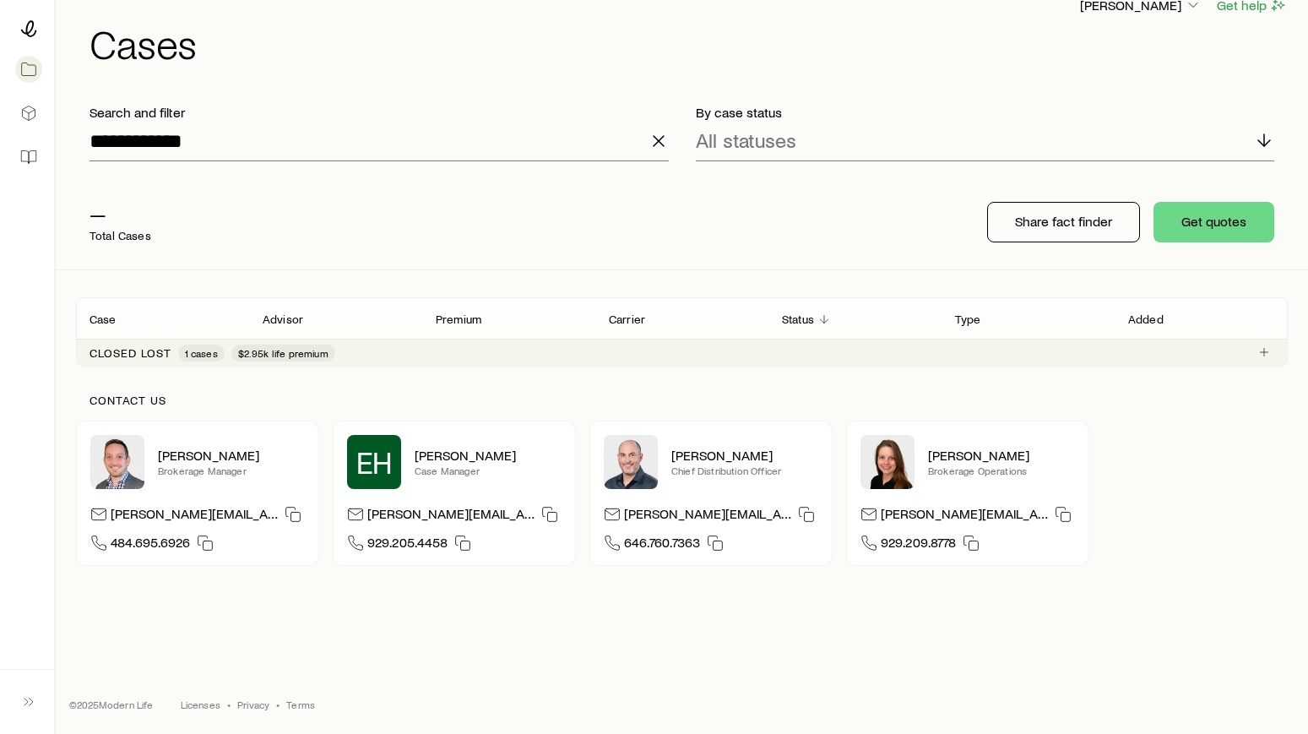
scroll to position [26, 0]
click at [118, 317] on div "Case" at bounding box center [162, 317] width 173 height 20
click at [458, 323] on p "Premium" at bounding box center [459, 319] width 46 height 14
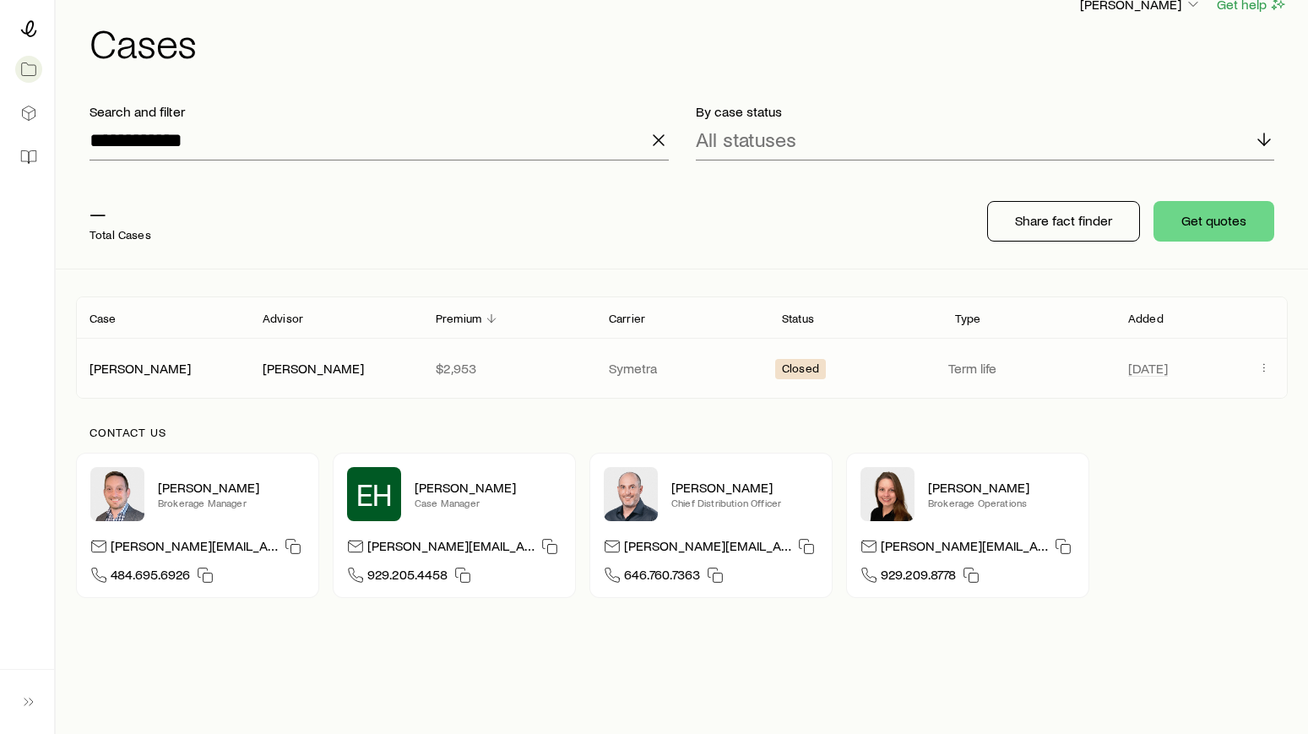
click at [777, 370] on div "Closed" at bounding box center [800, 369] width 51 height 20
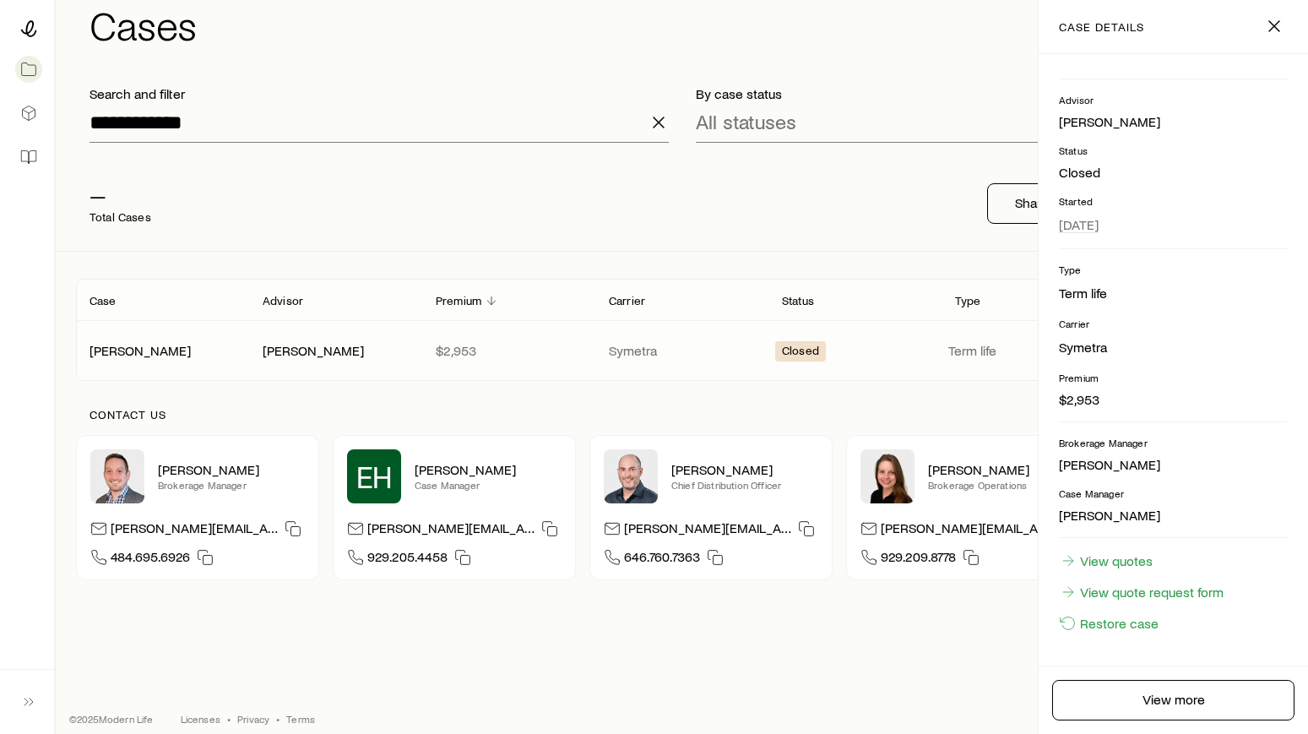
scroll to position [59, 0]
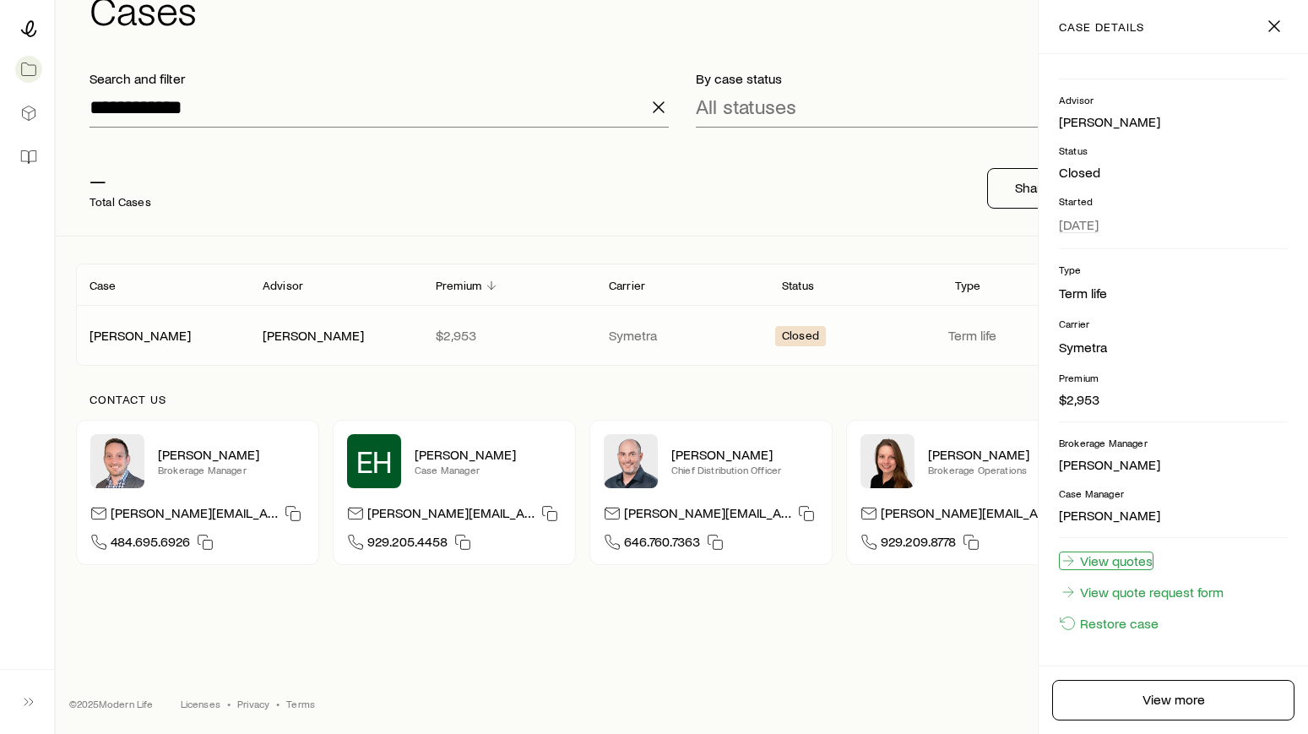
click at [1142, 559] on link "View quotes" at bounding box center [1106, 560] width 95 height 19
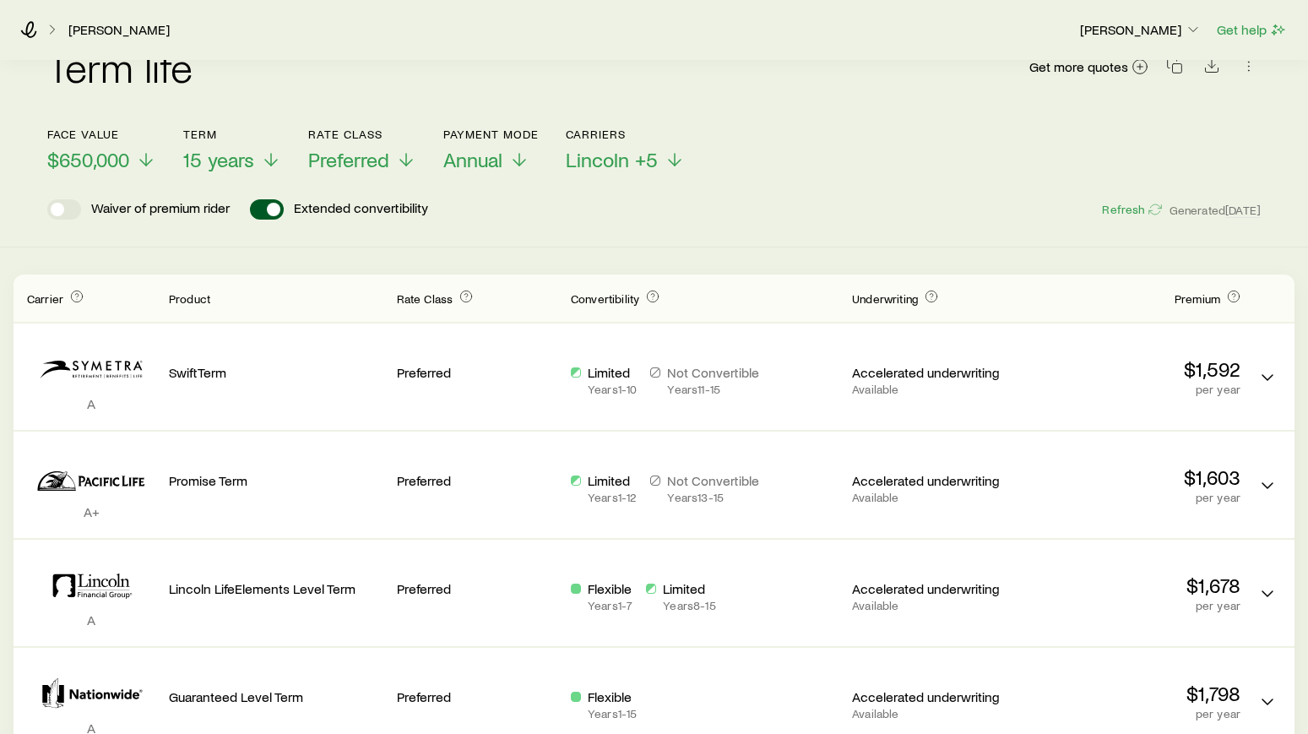
scroll to position [34, 0]
click at [271, 168] on line at bounding box center [271, 164] width 0 height 12
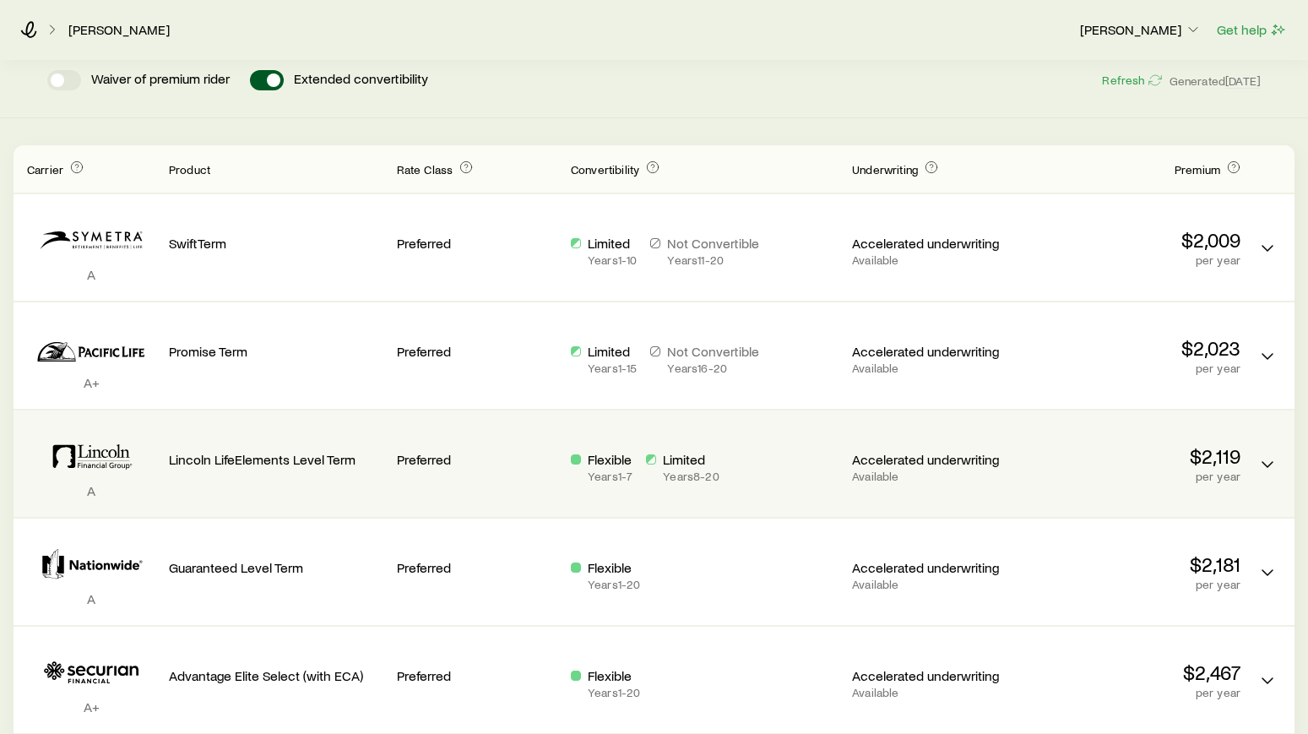
scroll to position [40, 0]
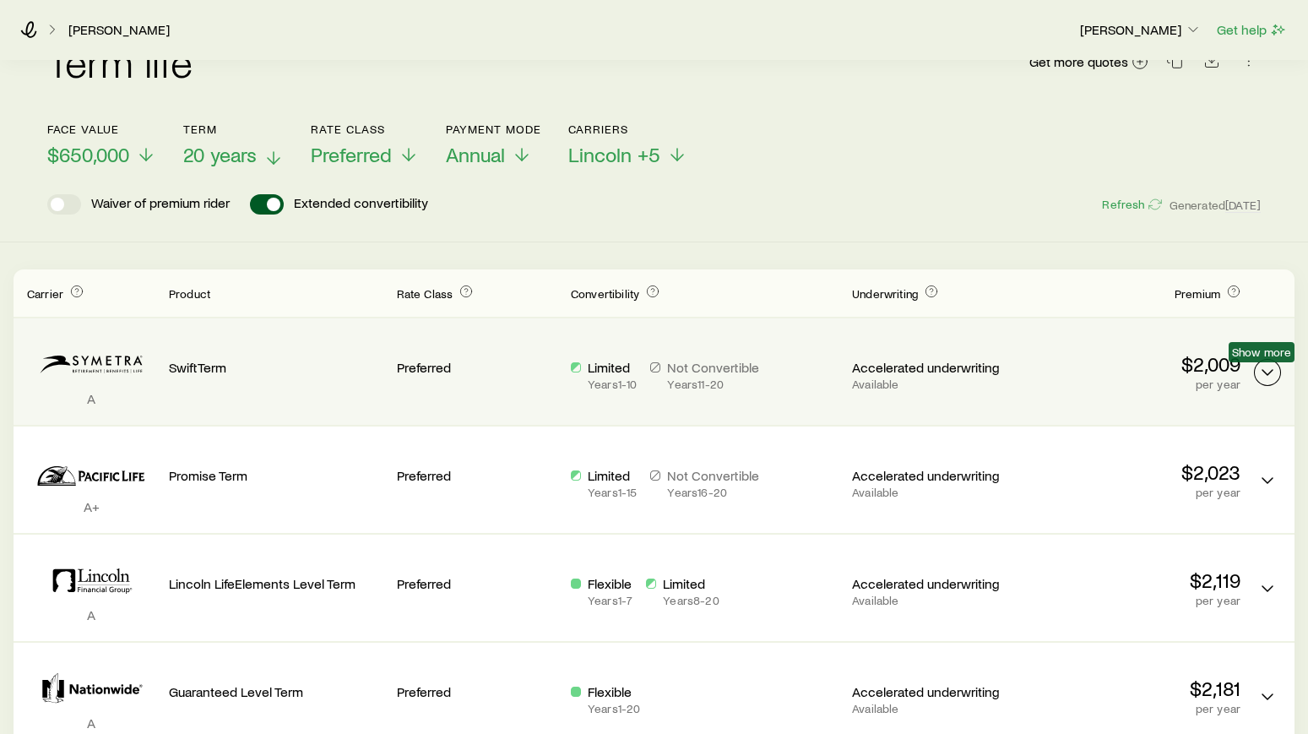
click at [1268, 371] on icon "Term quotes" at bounding box center [1267, 372] width 20 height 20
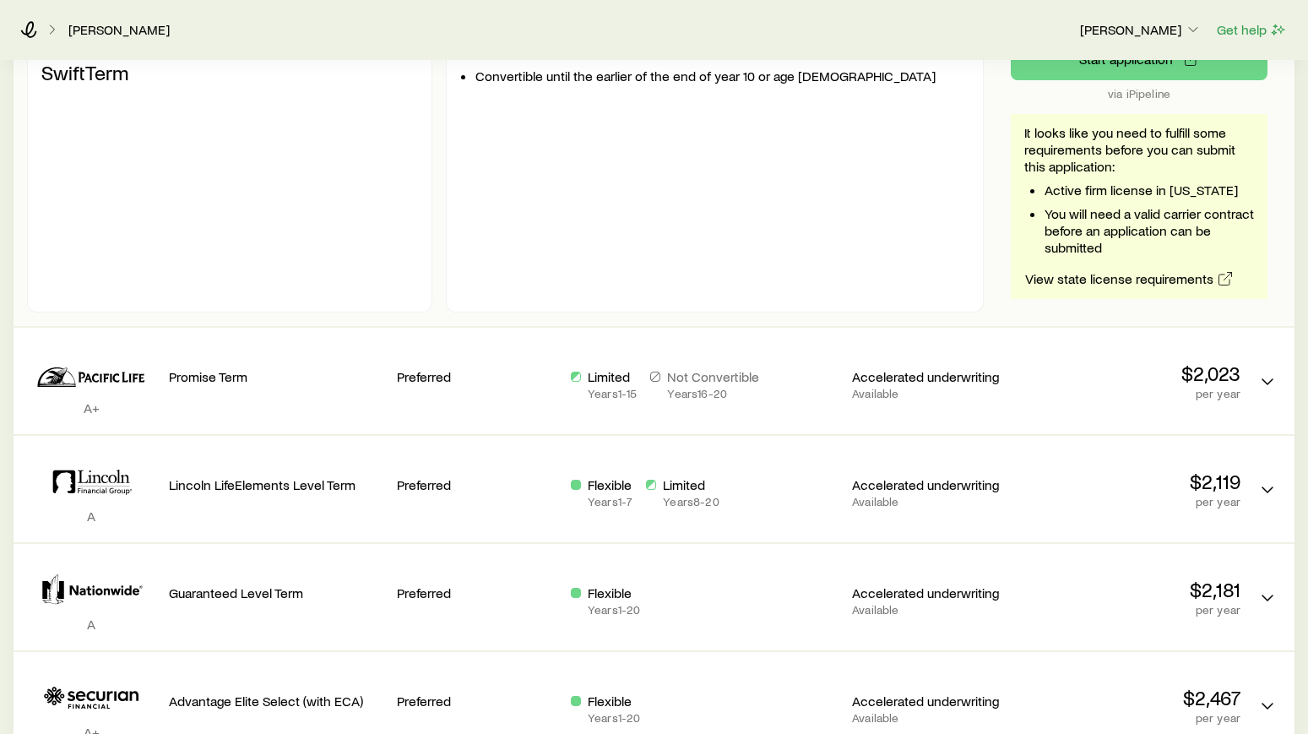
scroll to position [0, 0]
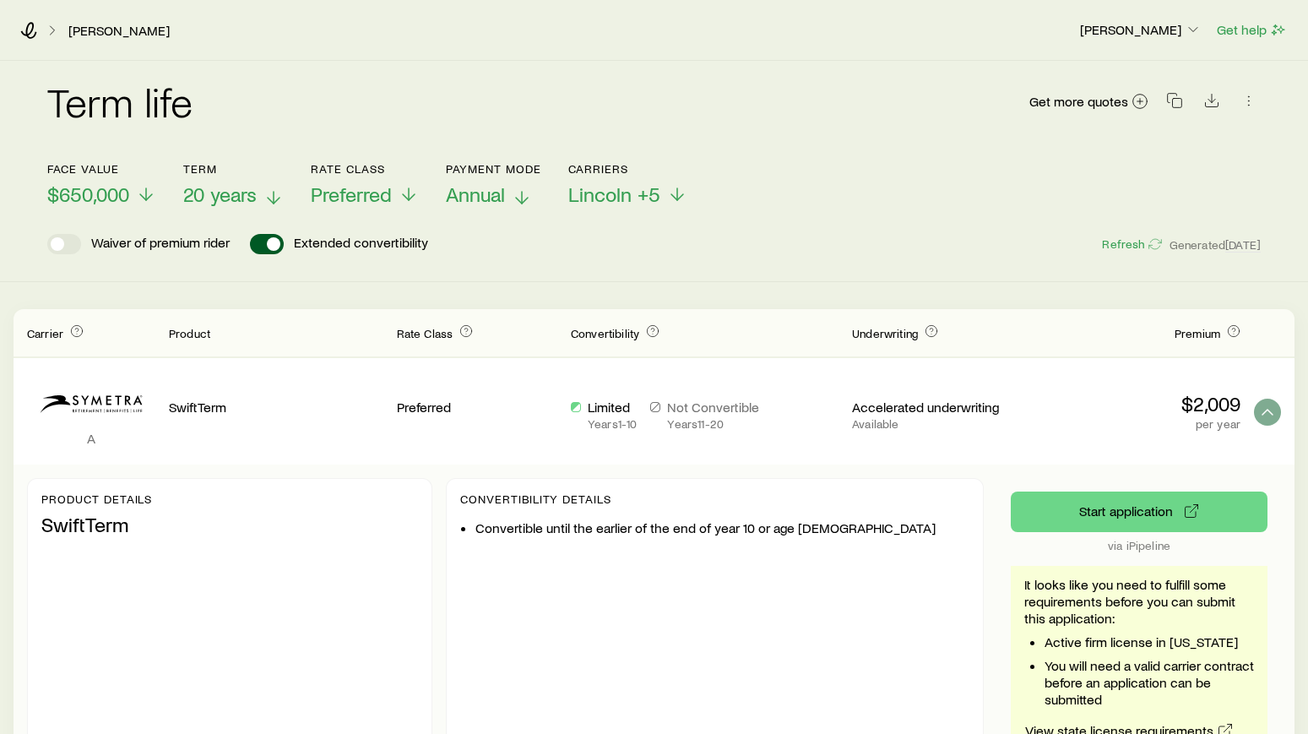
click at [526, 192] on icon at bounding box center [522, 197] width 20 height 20
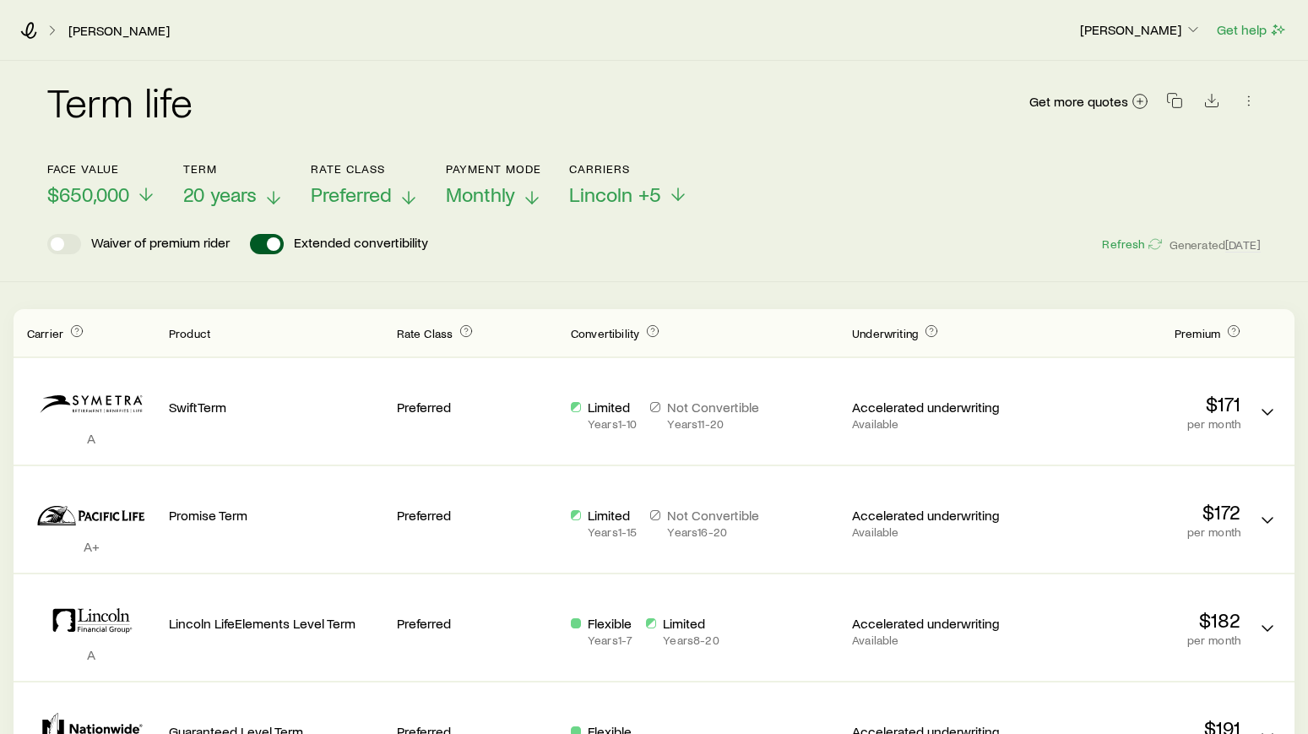
click at [406, 198] on icon at bounding box center [409, 197] width 20 height 20
click at [151, 193] on icon at bounding box center [146, 197] width 20 height 20
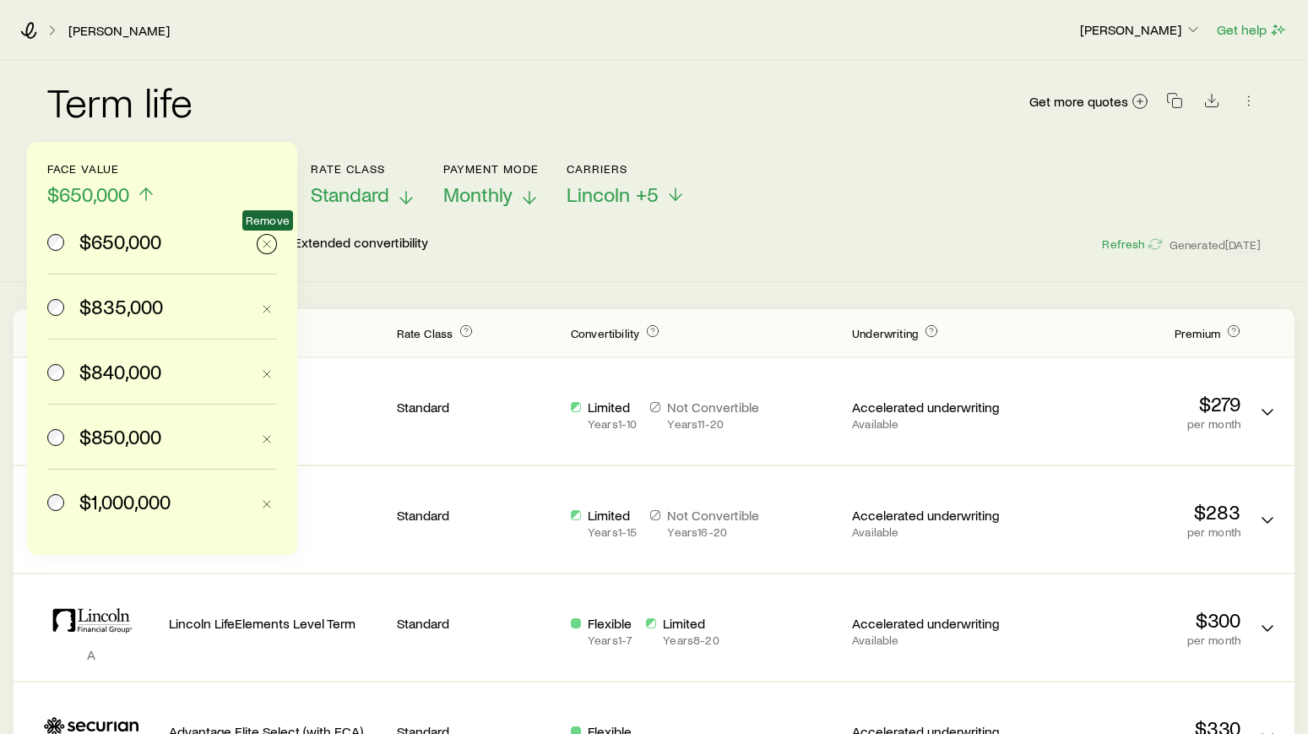
click at [268, 247] on icon "button" at bounding box center [267, 244] width 14 height 14
click at [263, 243] on icon "button" at bounding box center [267, 244] width 14 height 14
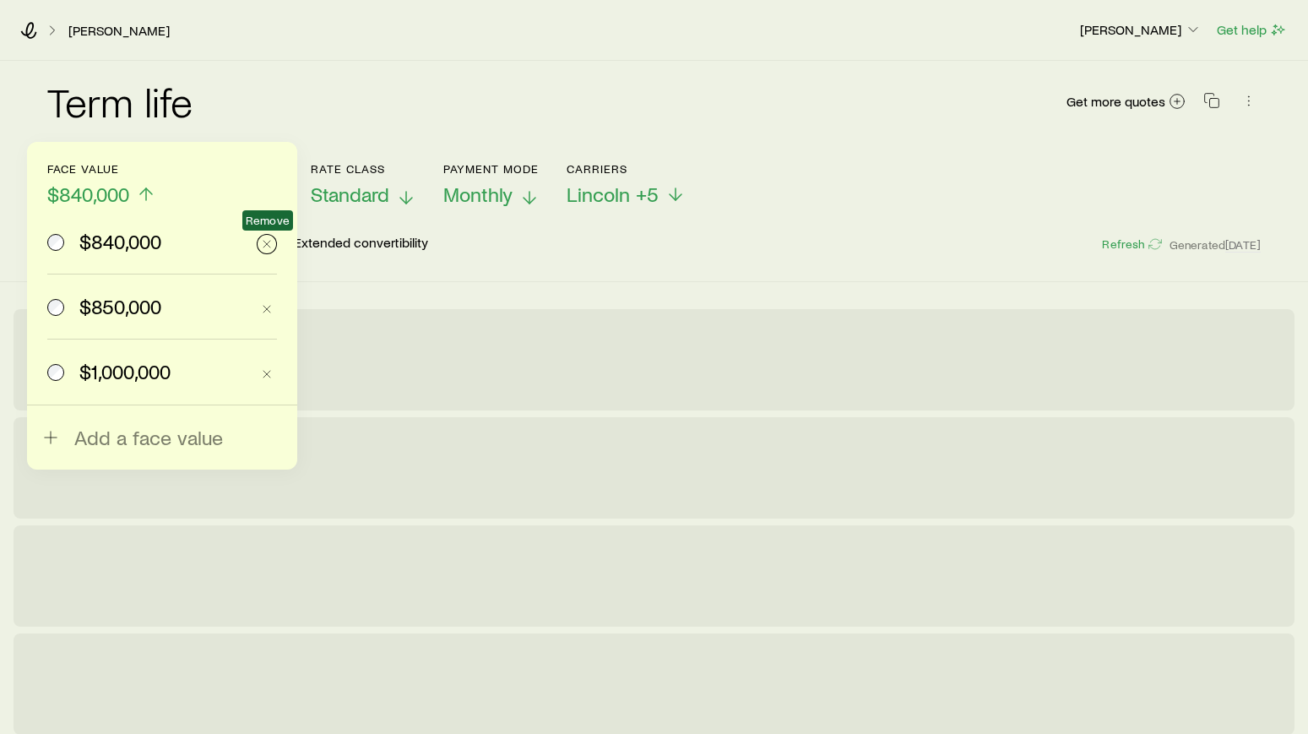
click at [260, 242] on icon "button" at bounding box center [267, 244] width 14 height 14
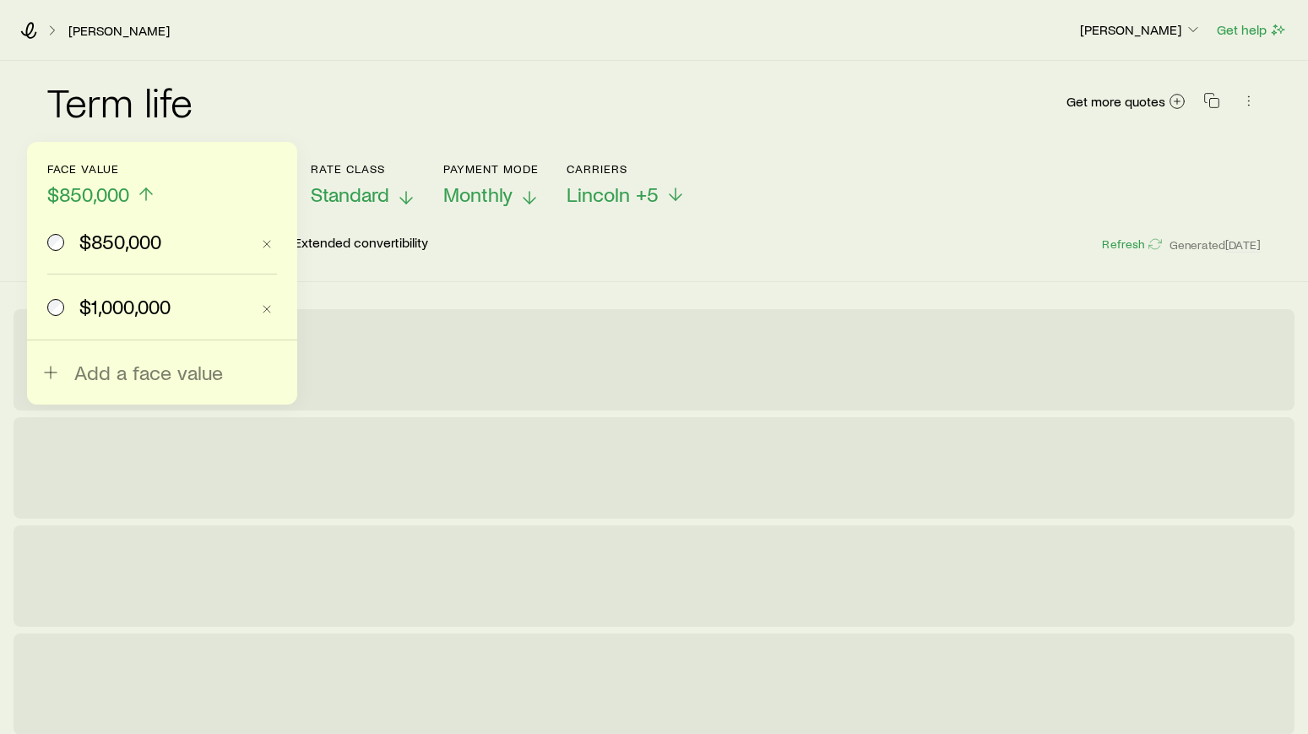
click at [179, 376] on span "Add a face value" at bounding box center [148, 373] width 149 height 24
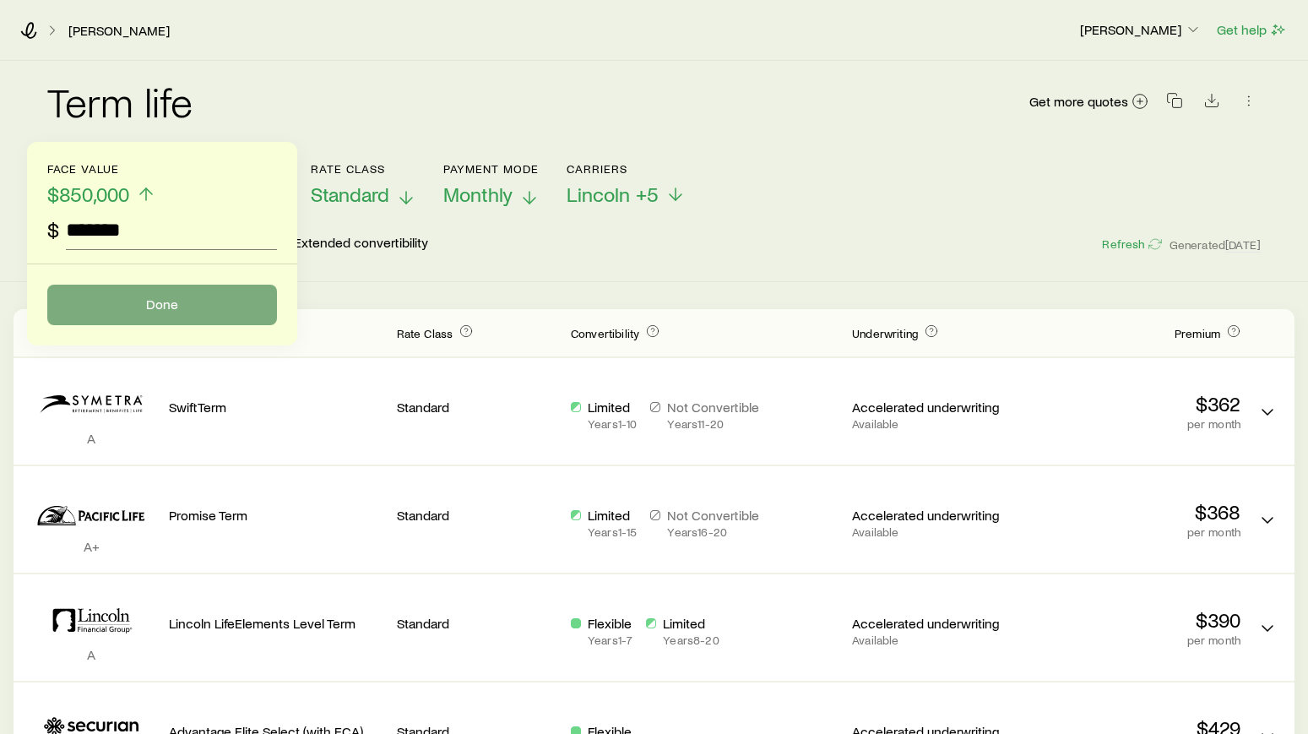
type input "*******"
click at [190, 308] on button "Done" at bounding box center [162, 305] width 230 height 41
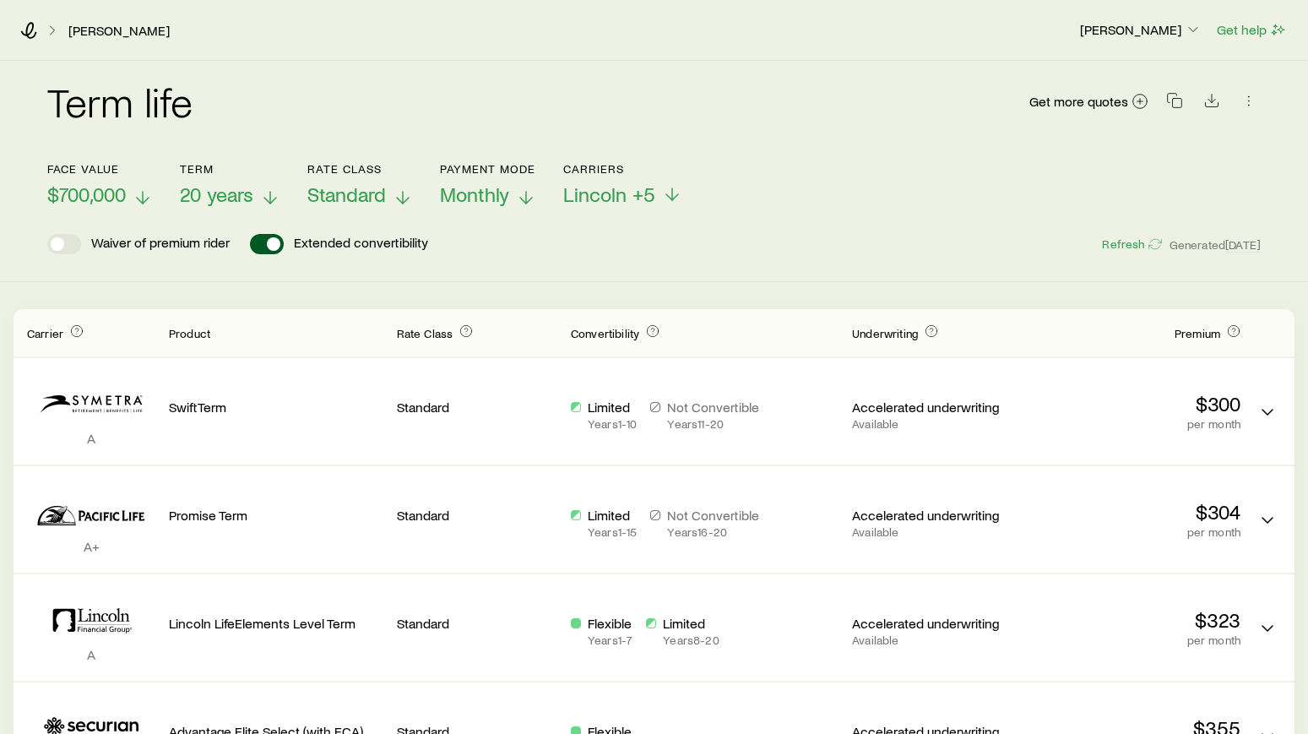
click at [143, 202] on icon at bounding box center [143, 197] width 20 height 20
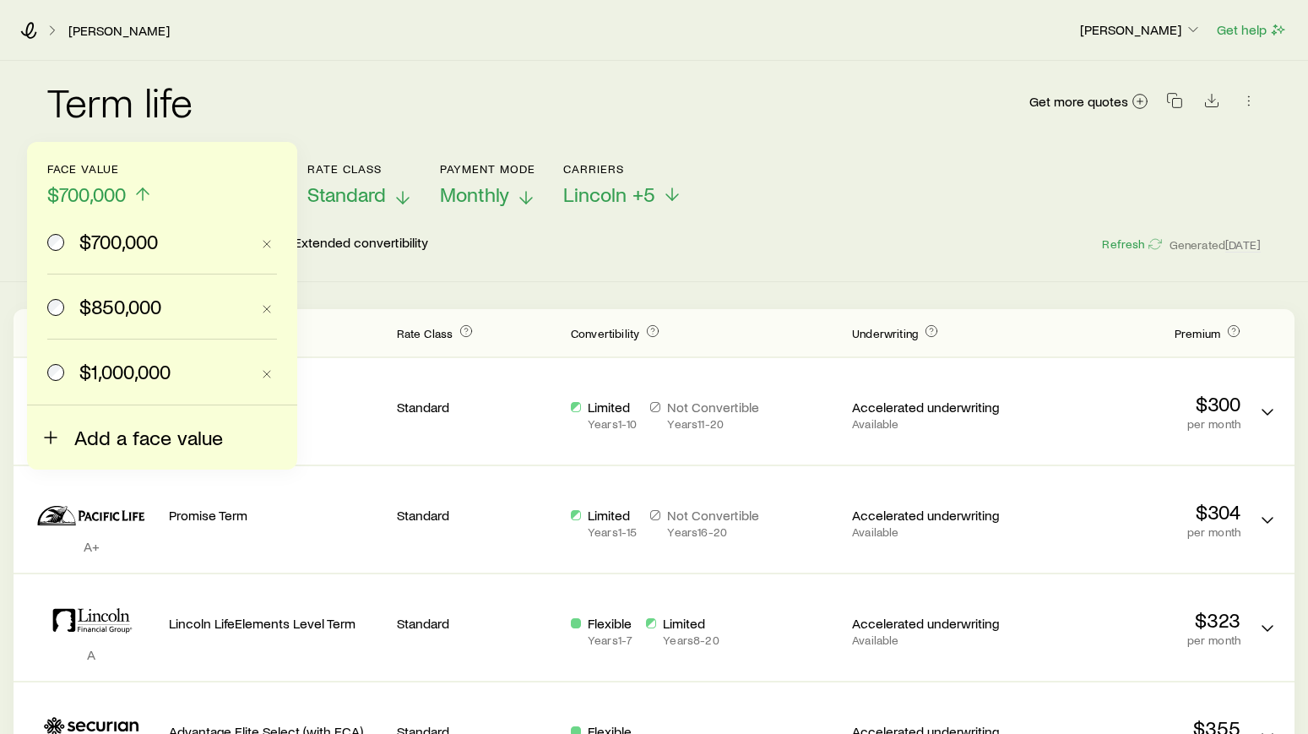
click at [123, 432] on span "Add a face value" at bounding box center [148, 438] width 149 height 24
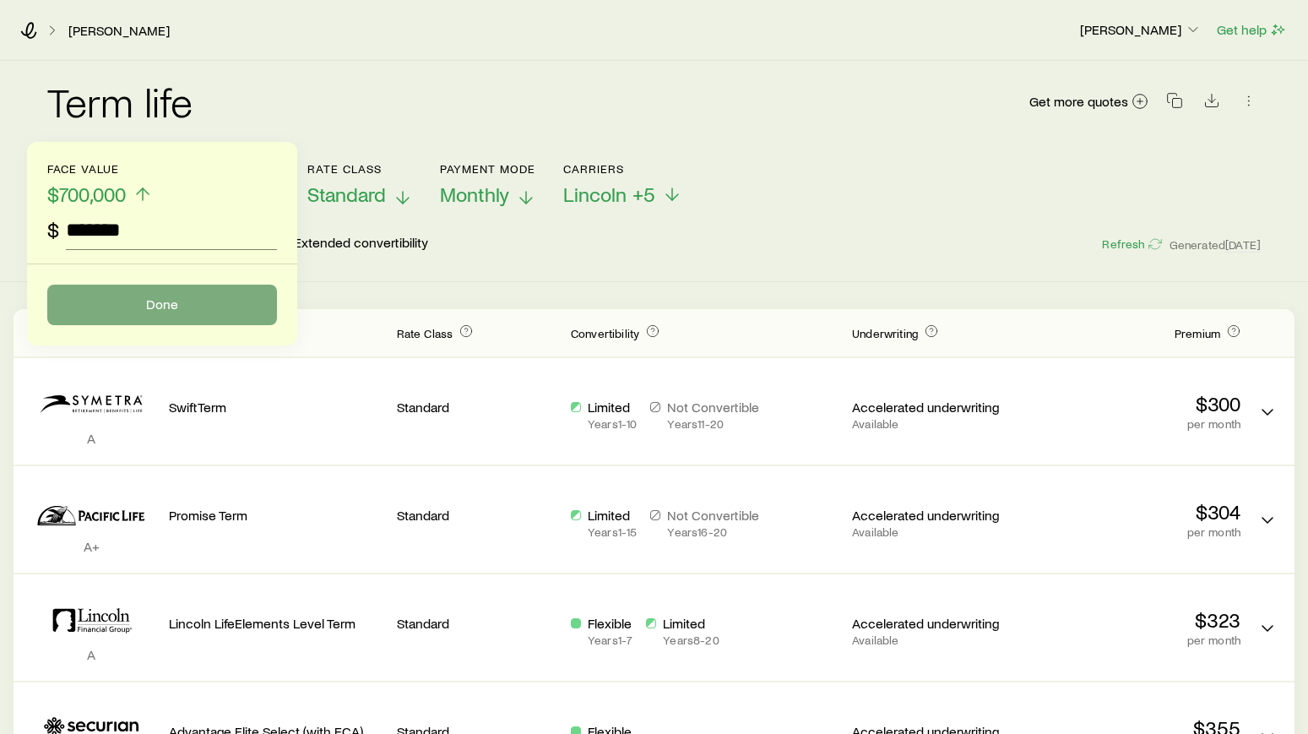
type input "*******"
click at [187, 308] on button "Done" at bounding box center [162, 305] width 230 height 41
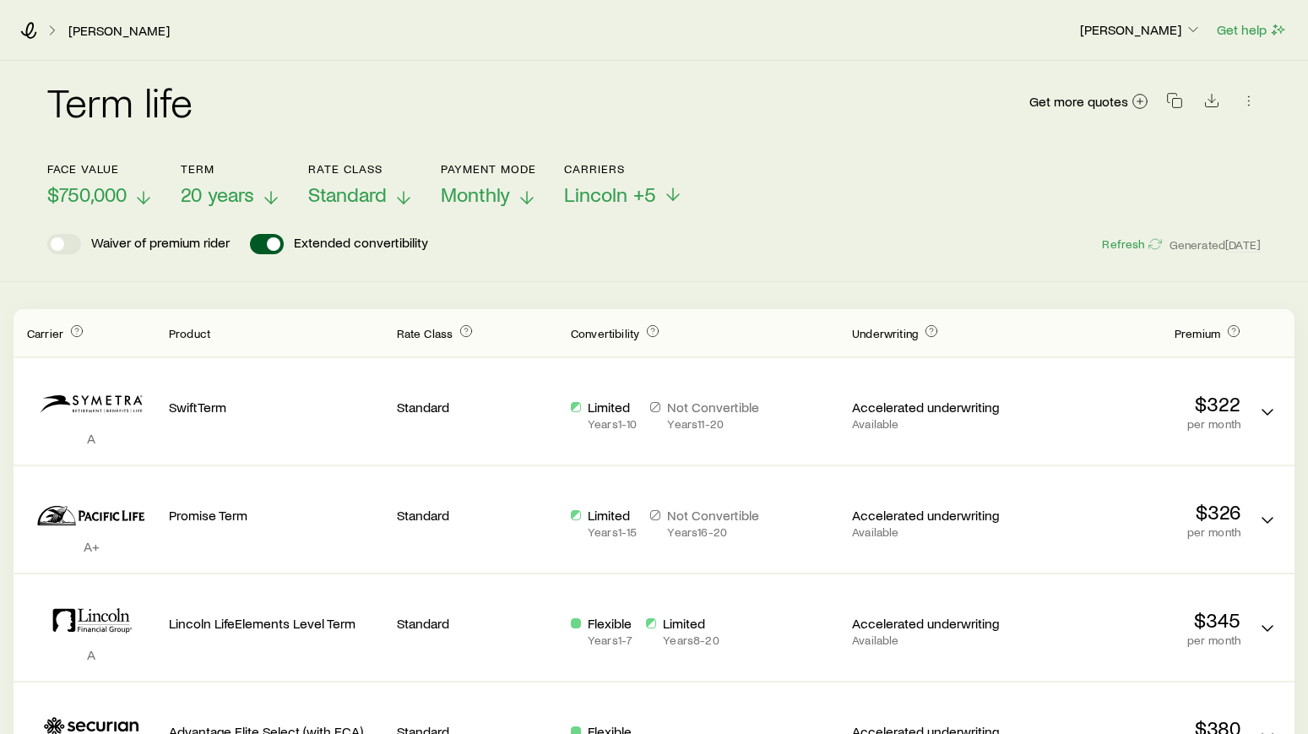
click at [148, 193] on icon at bounding box center [143, 197] width 20 height 20
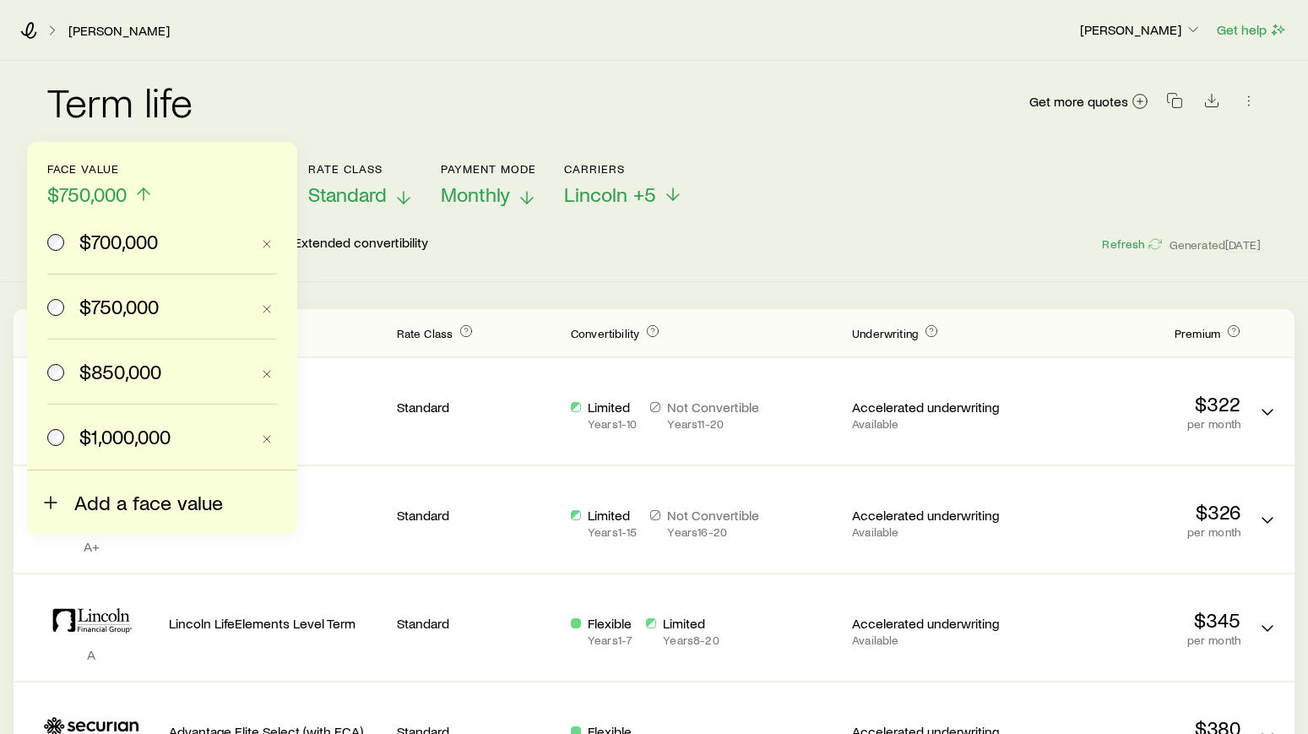
click at [81, 504] on span "Add a face value" at bounding box center [148, 503] width 149 height 24
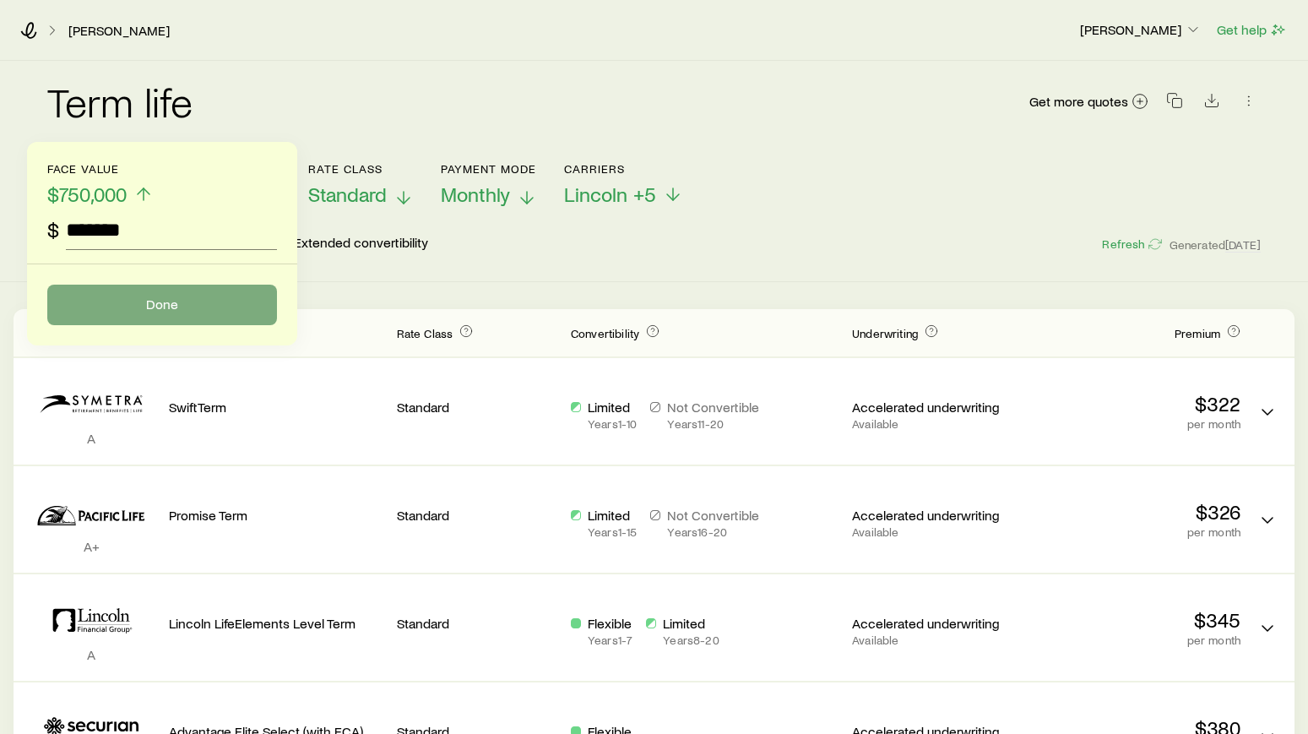
type input "*******"
click at [176, 299] on button "Done" at bounding box center [162, 305] width 230 height 41
